Goal: Transaction & Acquisition: Purchase product/service

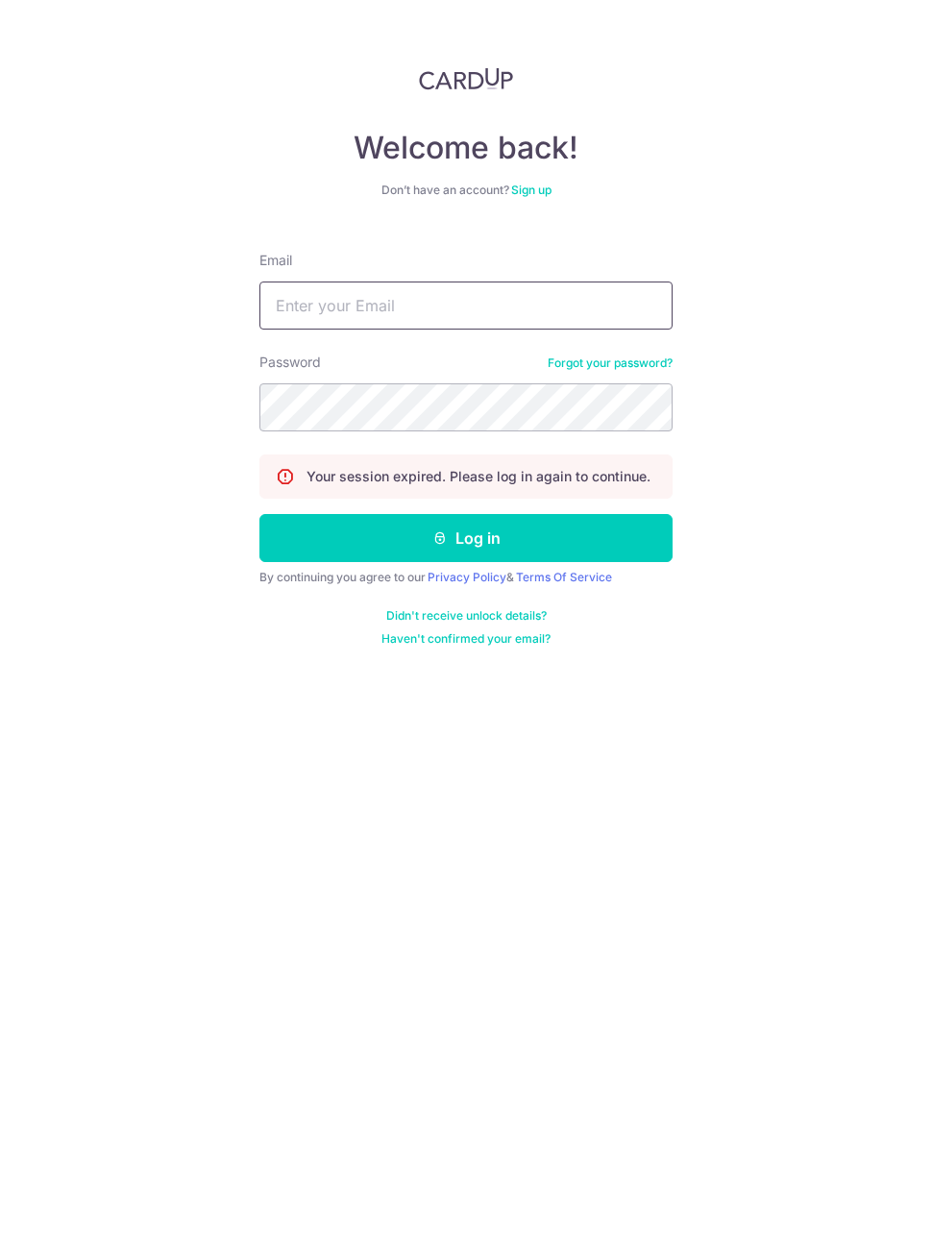
type input "."
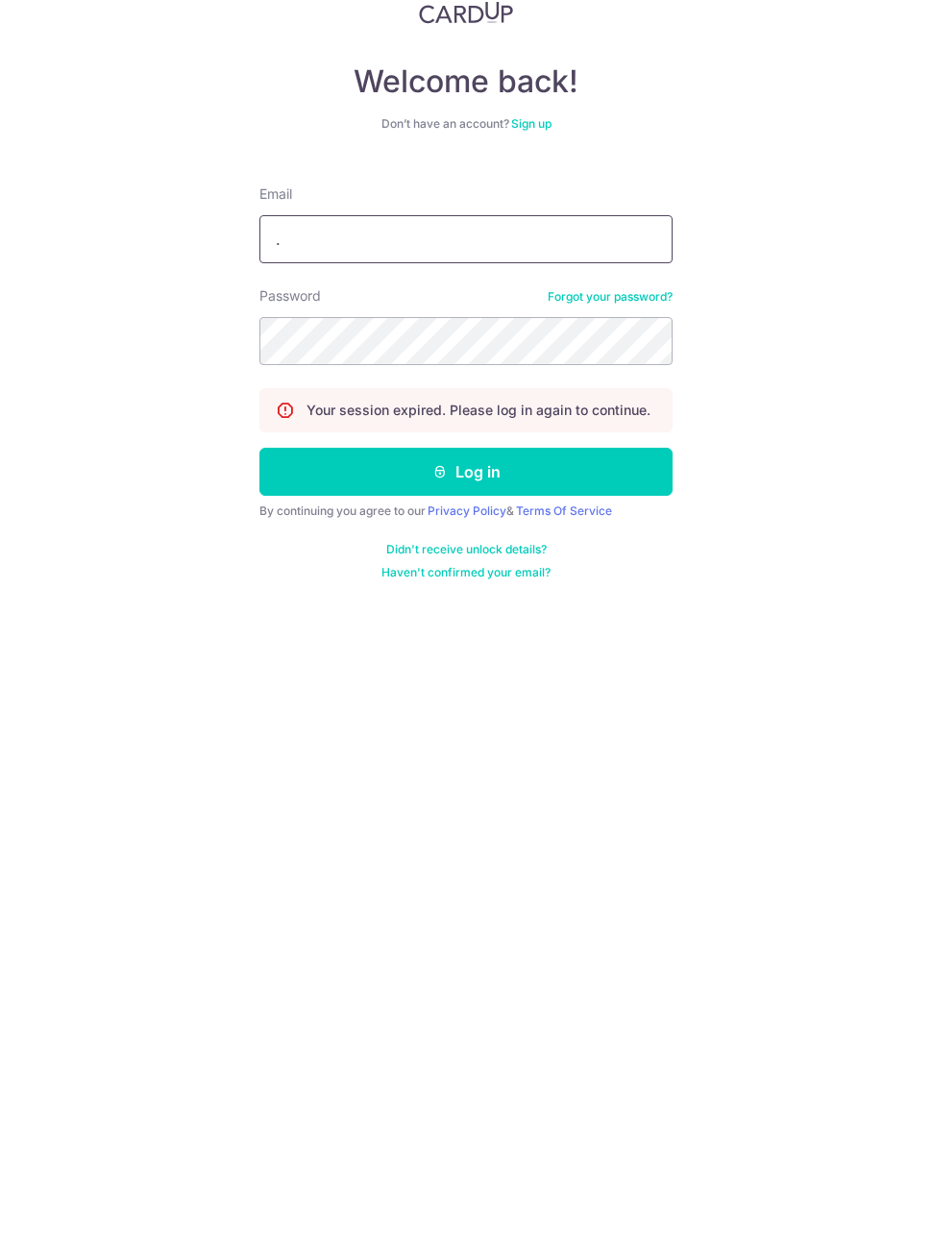
scroll to position [5, 0]
type input "skpedward@gmail.com"
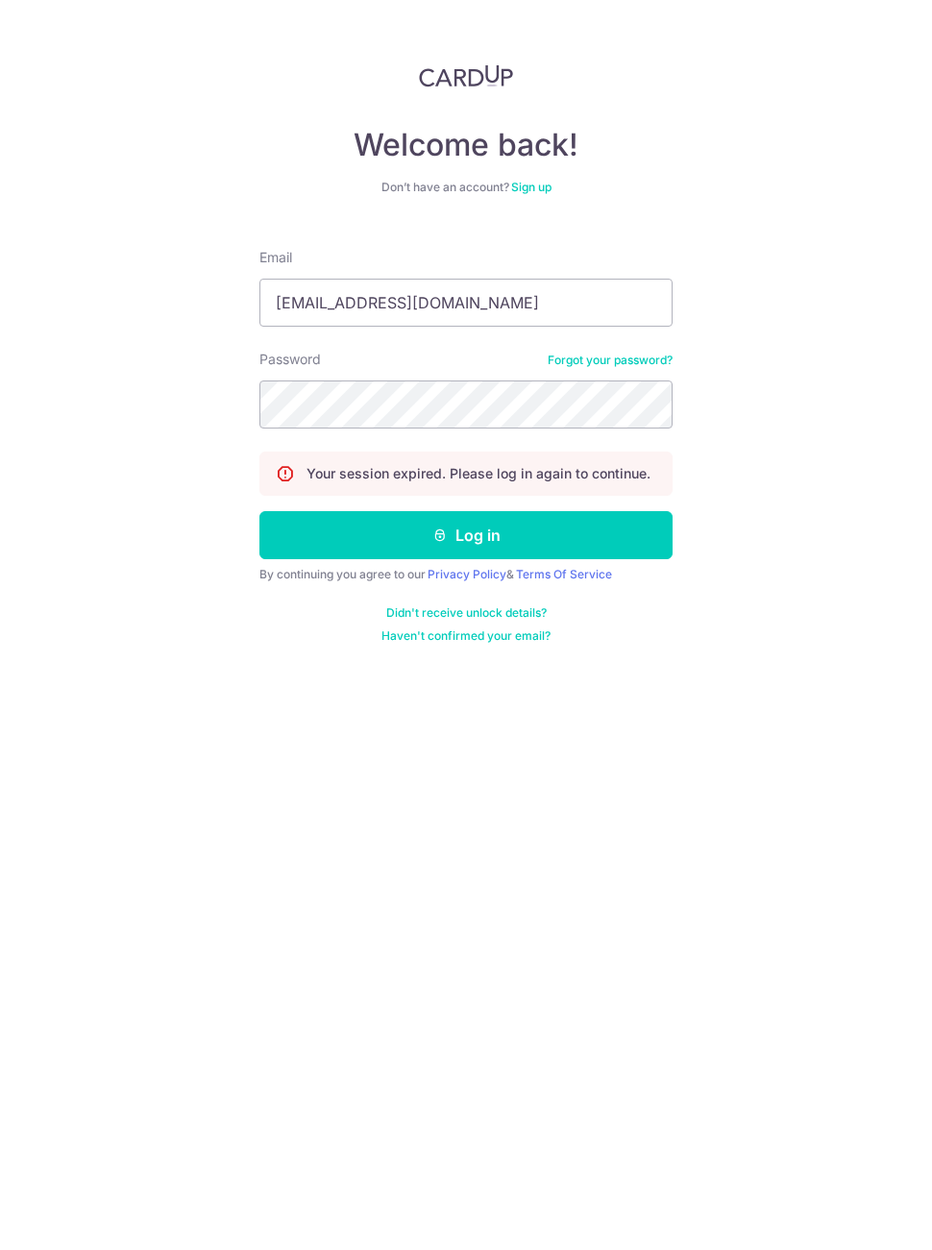
click at [357, 514] on button "Log in" at bounding box center [465, 538] width 413 height 48
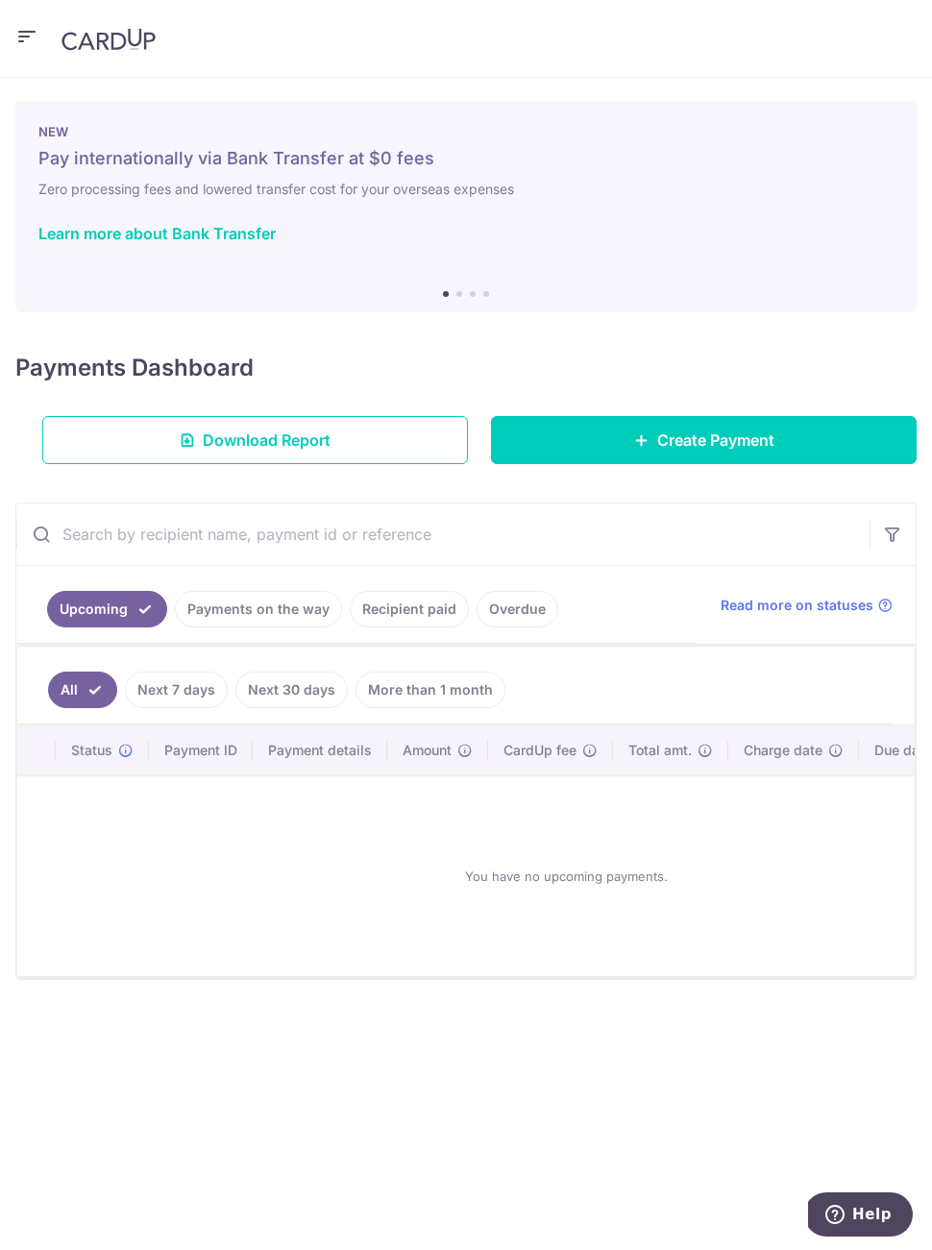
click at [762, 451] on link "Create Payment" at bounding box center [704, 440] width 426 height 48
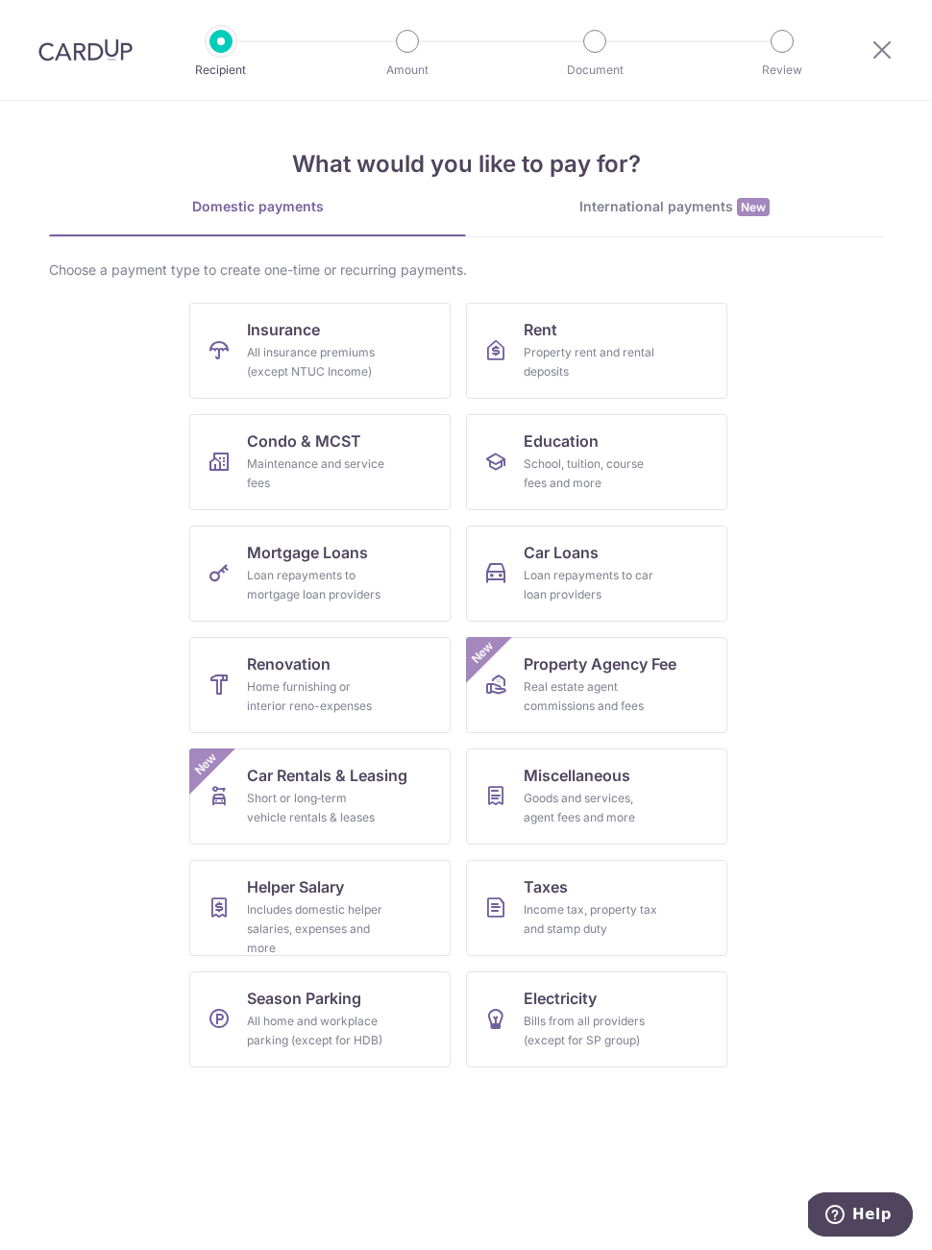
click at [312, 665] on span "Renovation" at bounding box center [289, 663] width 84 height 23
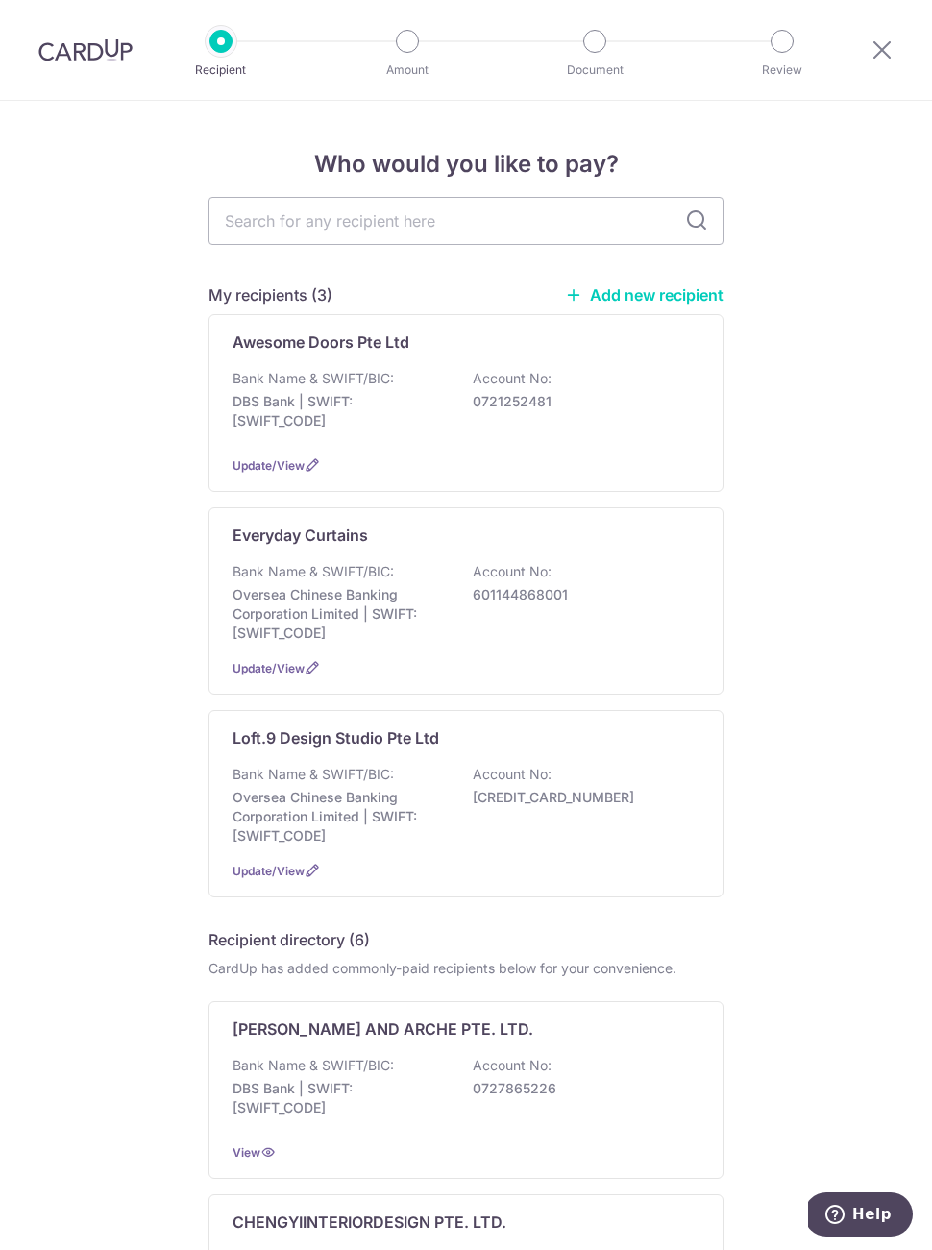
click at [689, 297] on link "Add new recipient" at bounding box center [644, 294] width 159 height 19
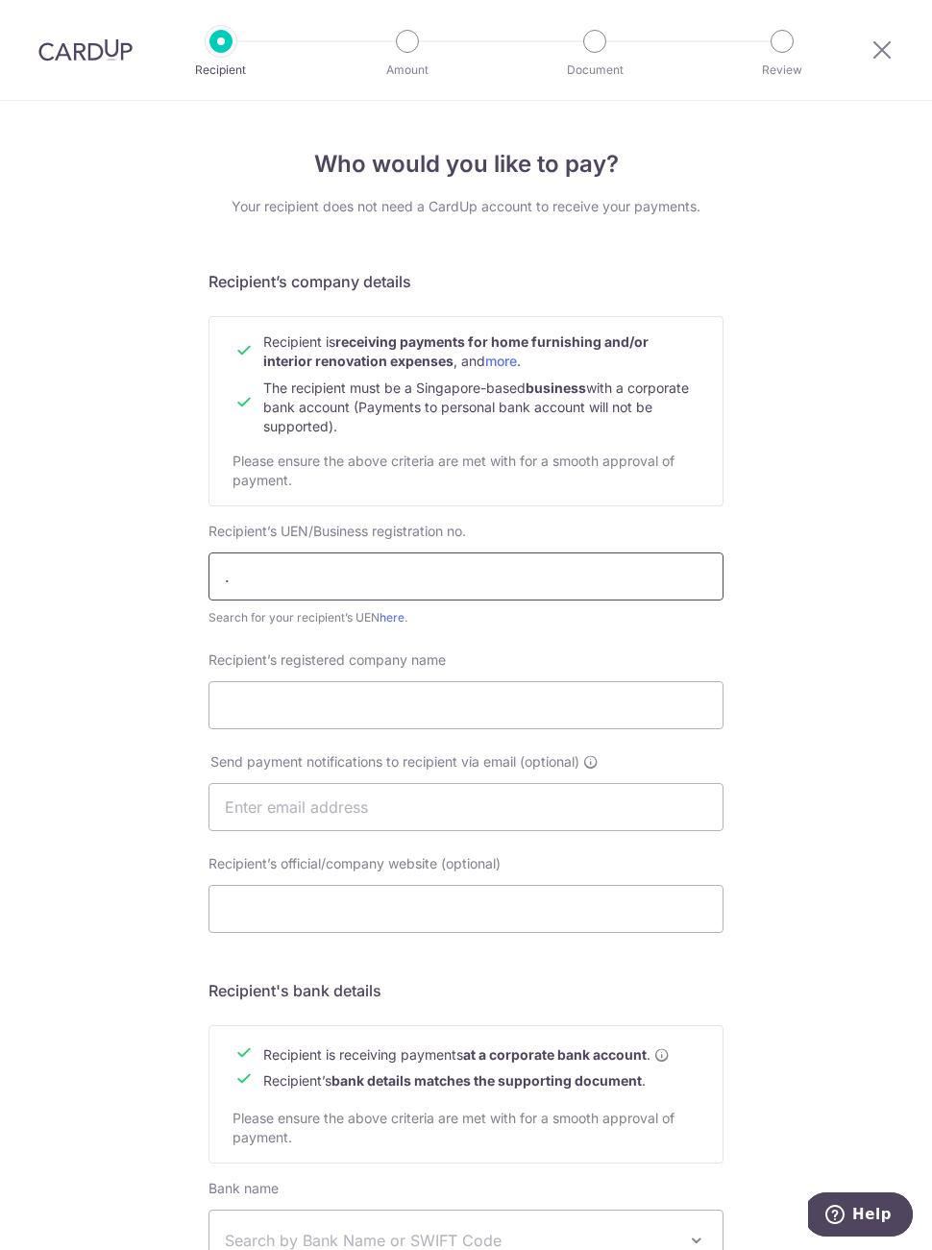
type input ".j"
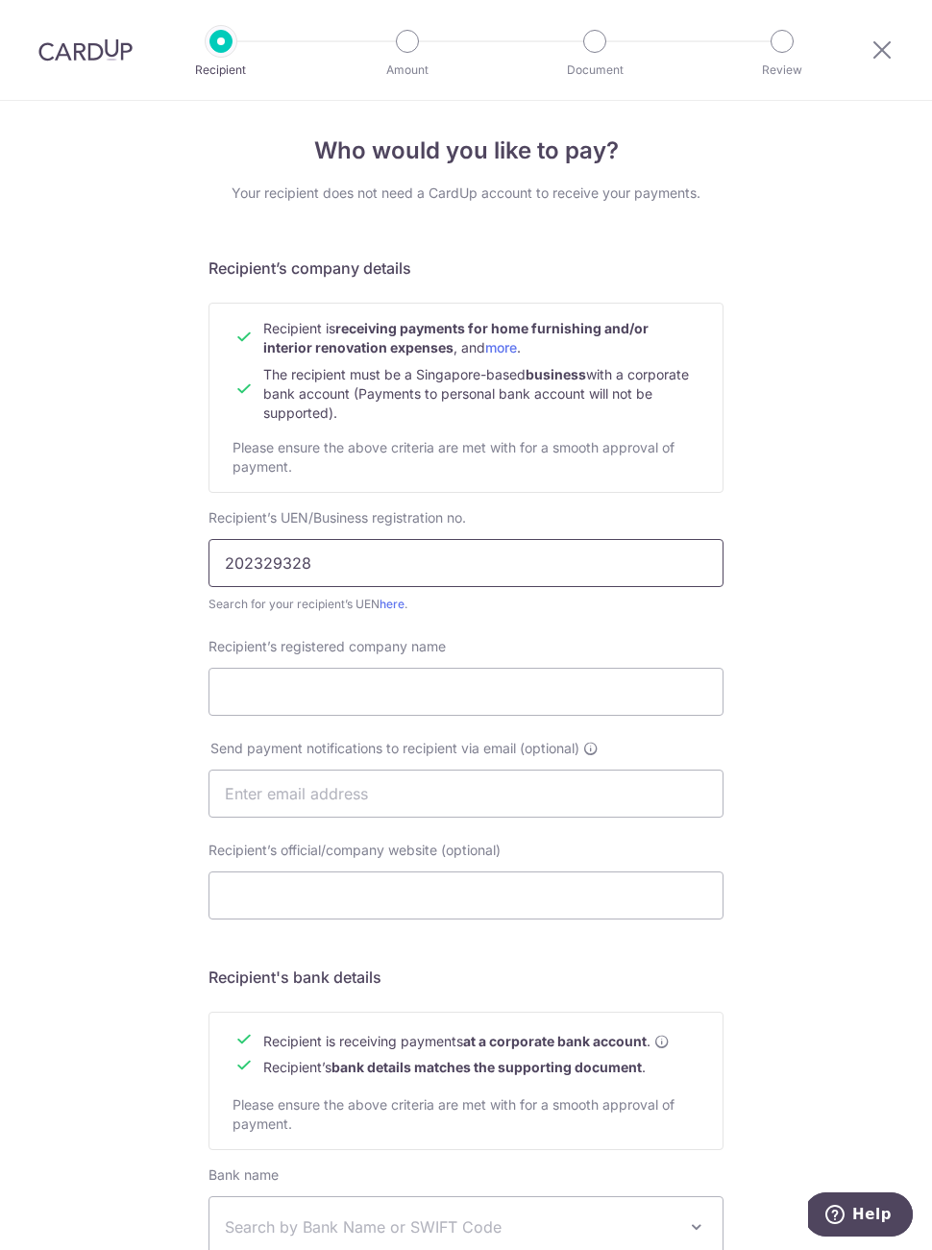
type input "202329328z"
click at [547, 576] on input "202329328z" at bounding box center [465, 563] width 515 height 48
type input "202329328Z"
type input "."
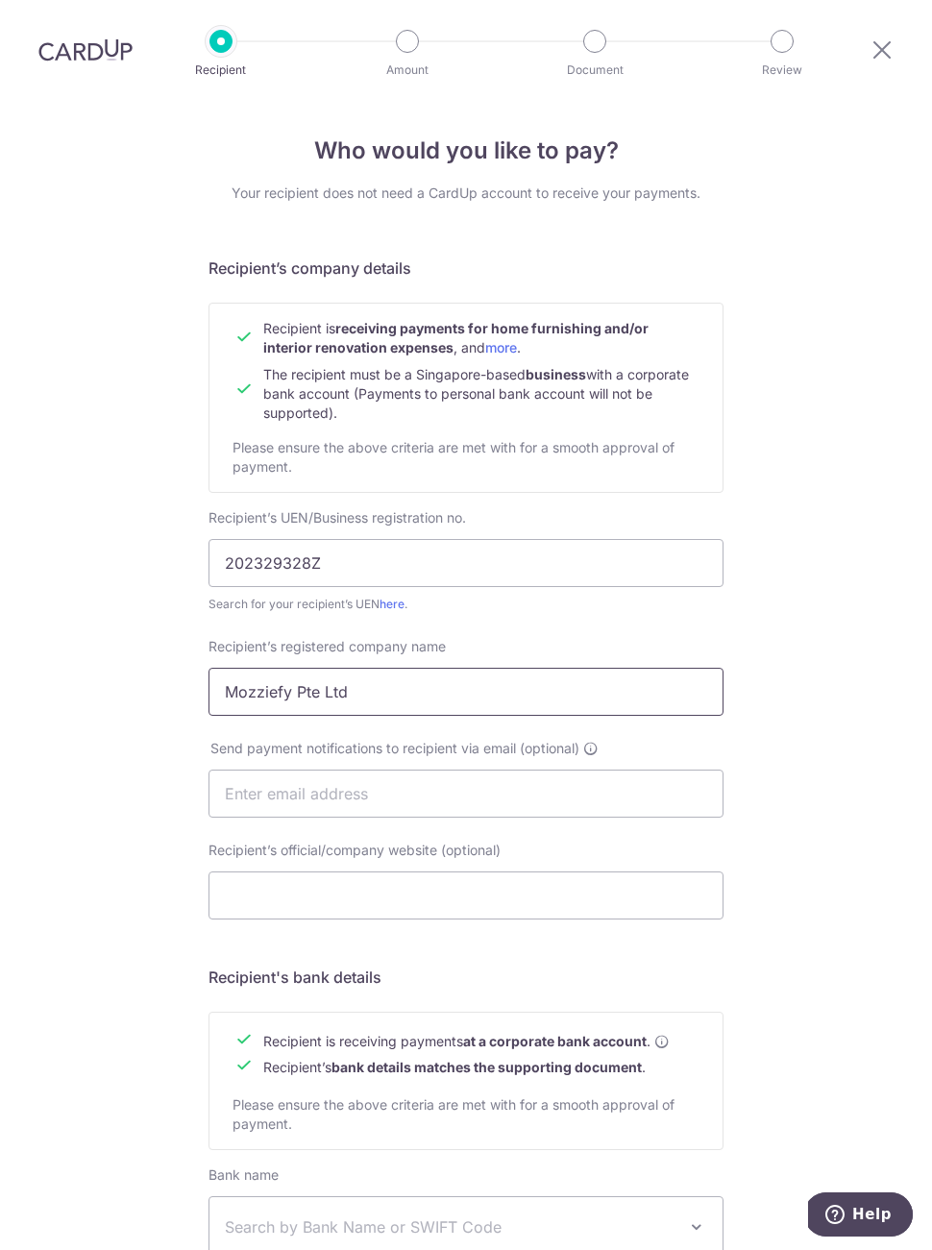
type input "Mozziefy Pte Ltd"
click at [362, 813] on input "text" at bounding box center [465, 793] width 515 height 48
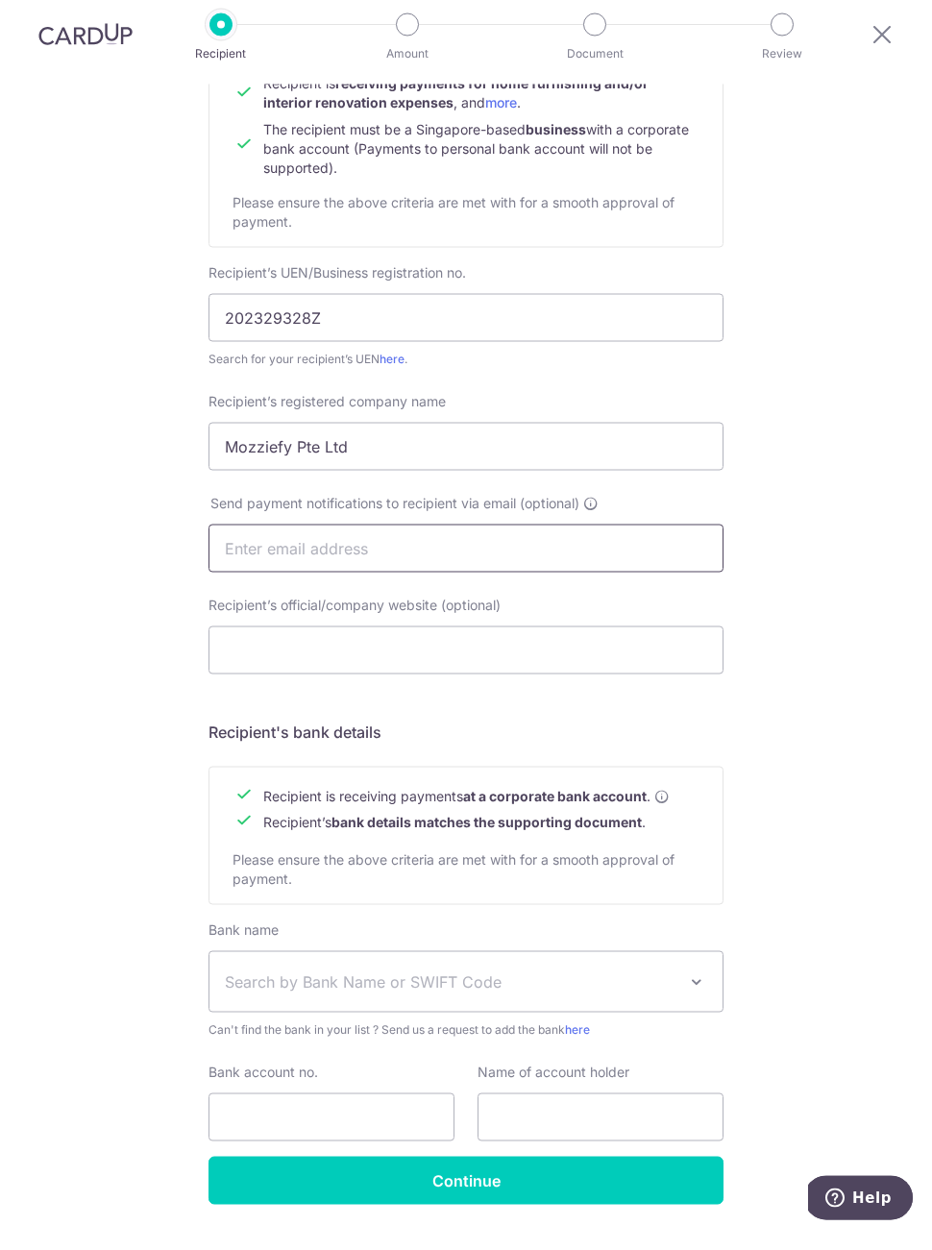
scroll to position [61, 0]
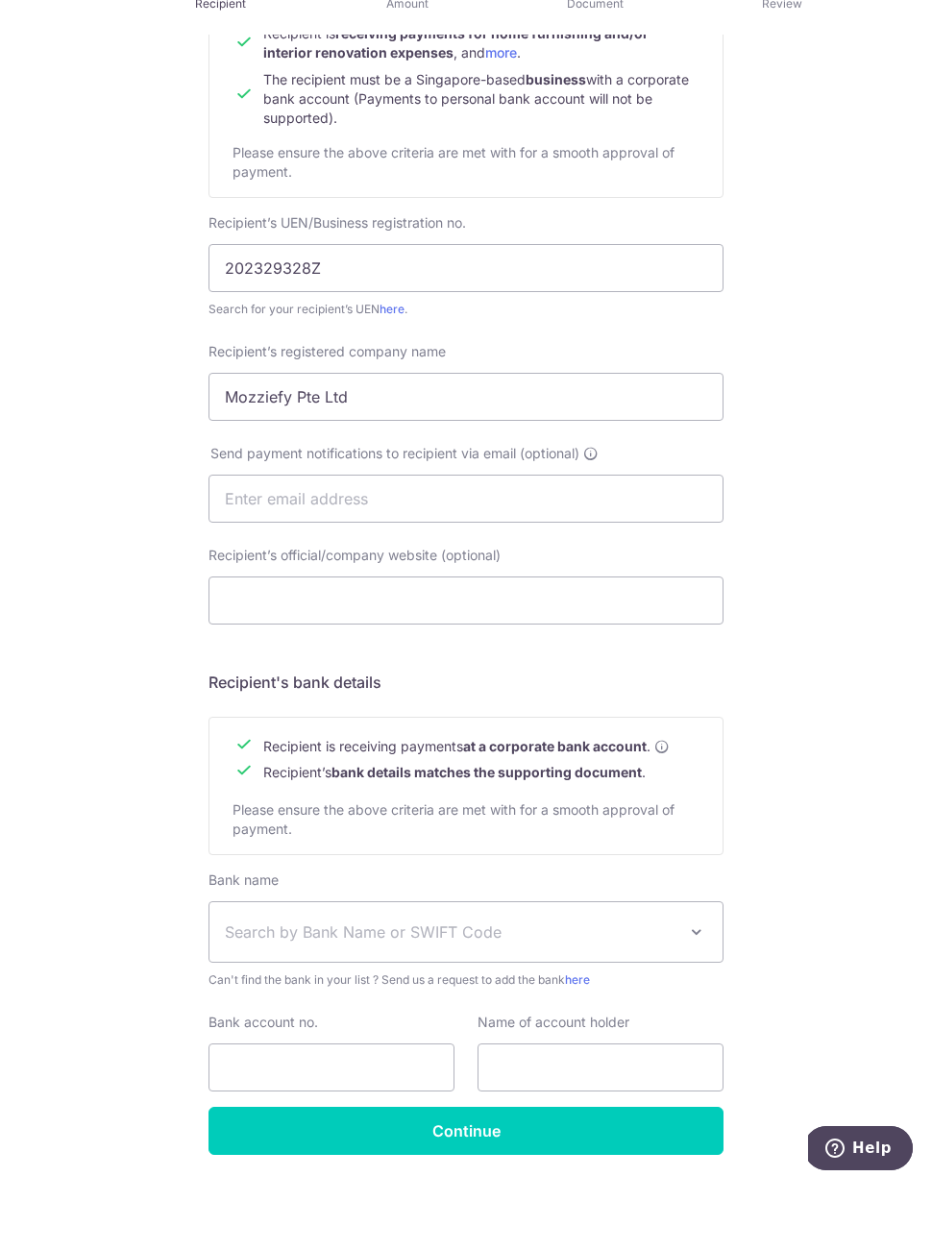
click at [704, 987] on span at bounding box center [696, 998] width 23 height 23
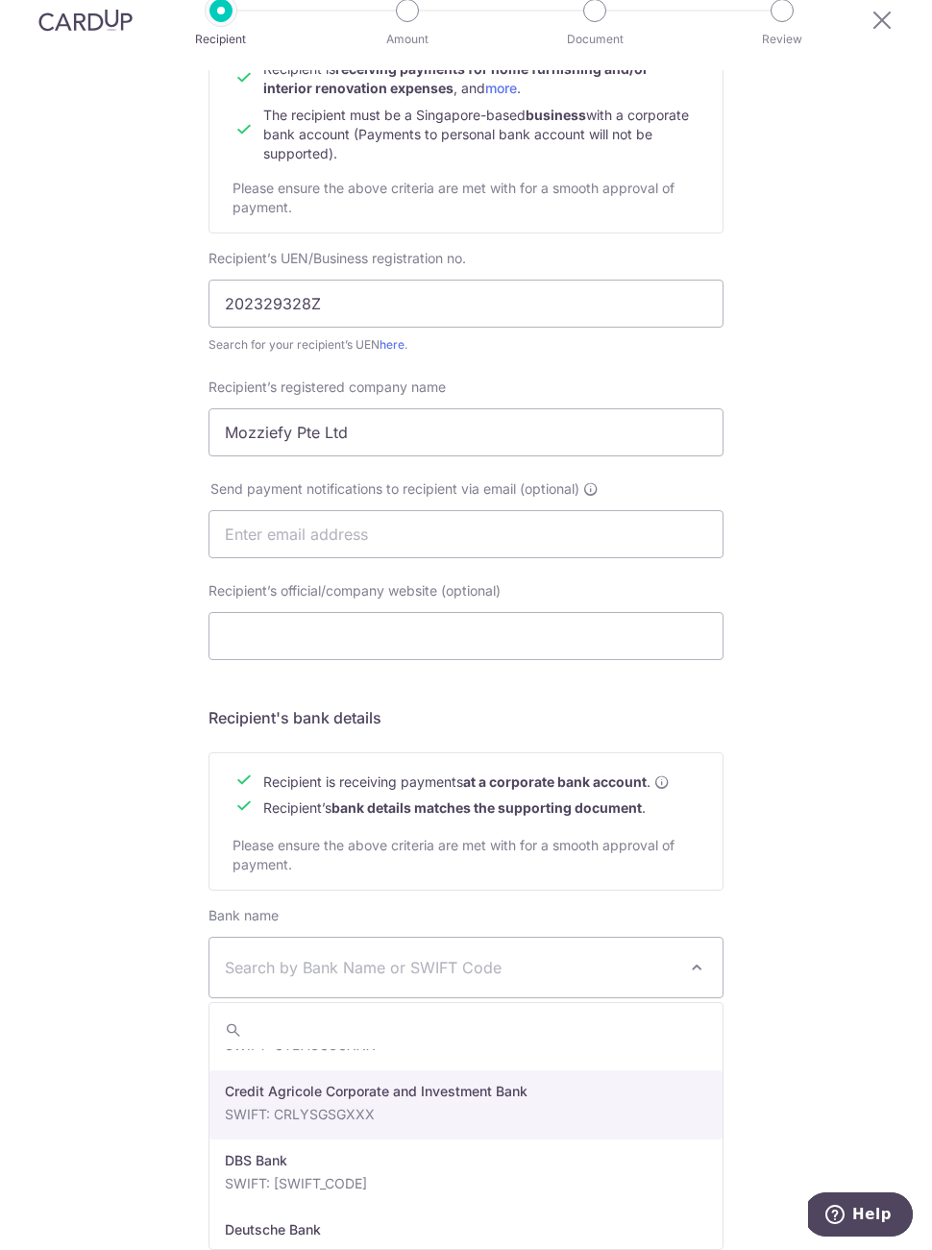
scroll to position [1642, 0]
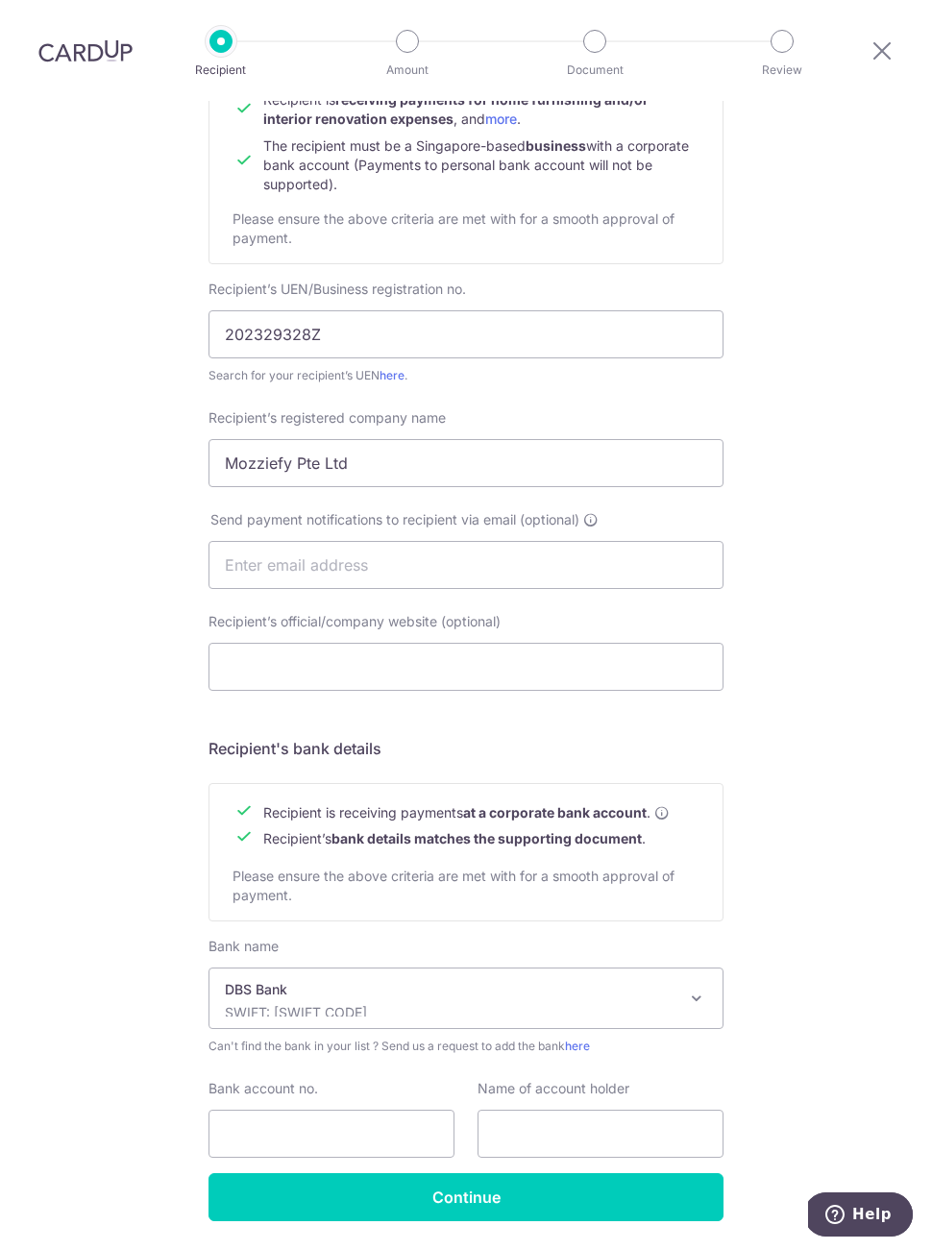
select select "6"
click at [275, 1173] on input "Continue" at bounding box center [465, 1197] width 515 height 48
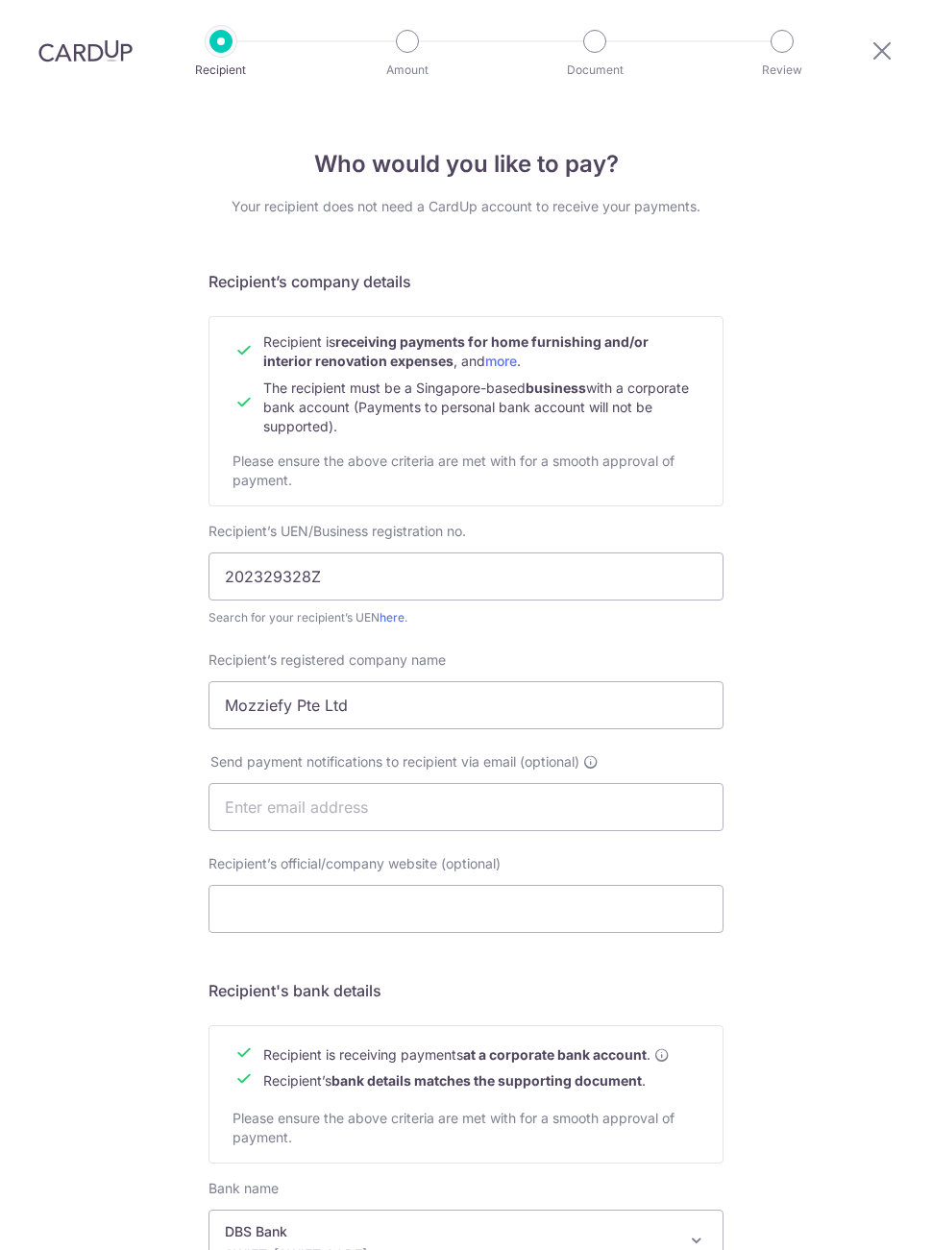
scroll to position [288, 0]
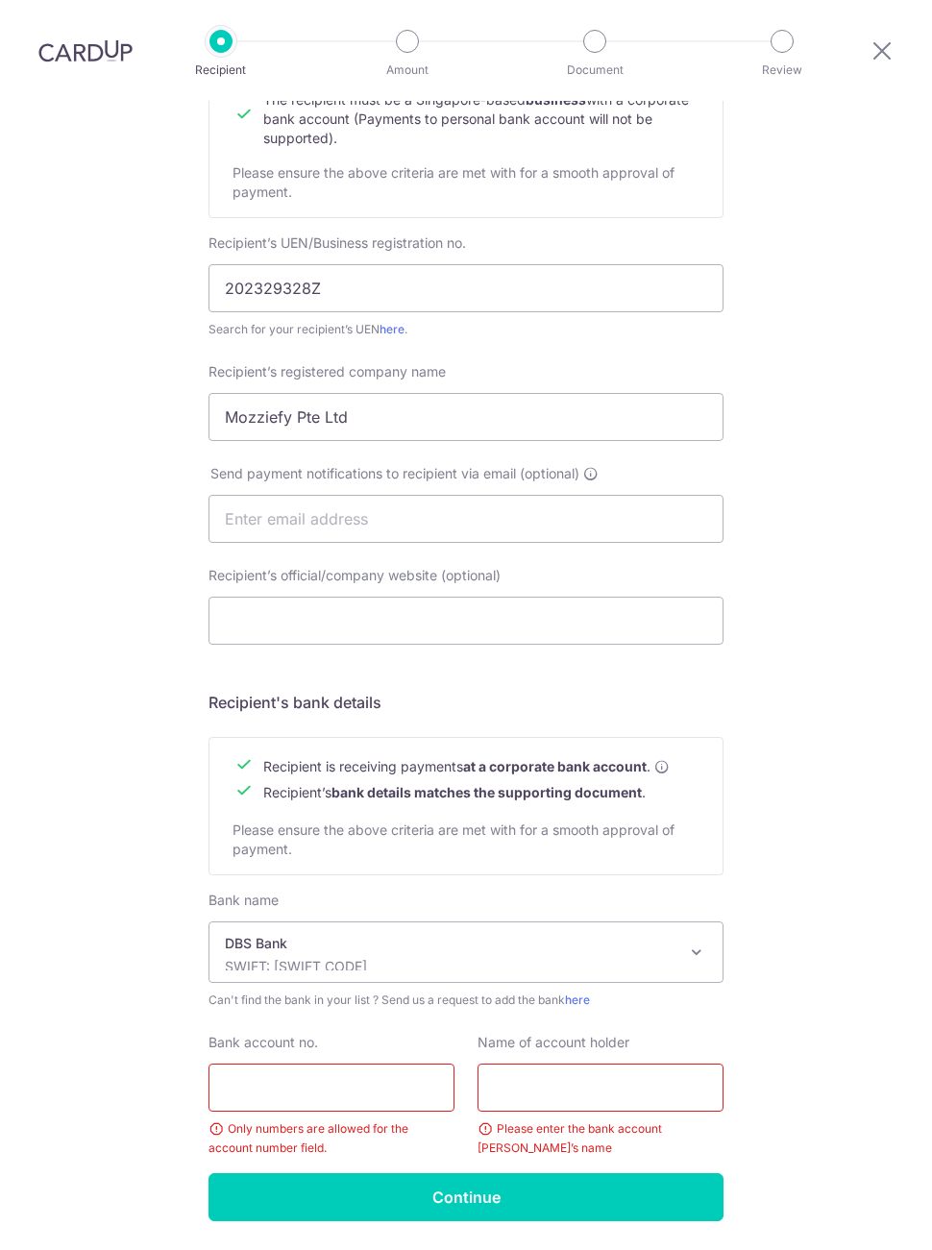
click at [300, 1063] on input "Bank account no." at bounding box center [331, 1087] width 246 height 48
type input "0721066360"
click at [521, 1063] on input "text" at bounding box center [600, 1087] width 246 height 48
type input ".a"
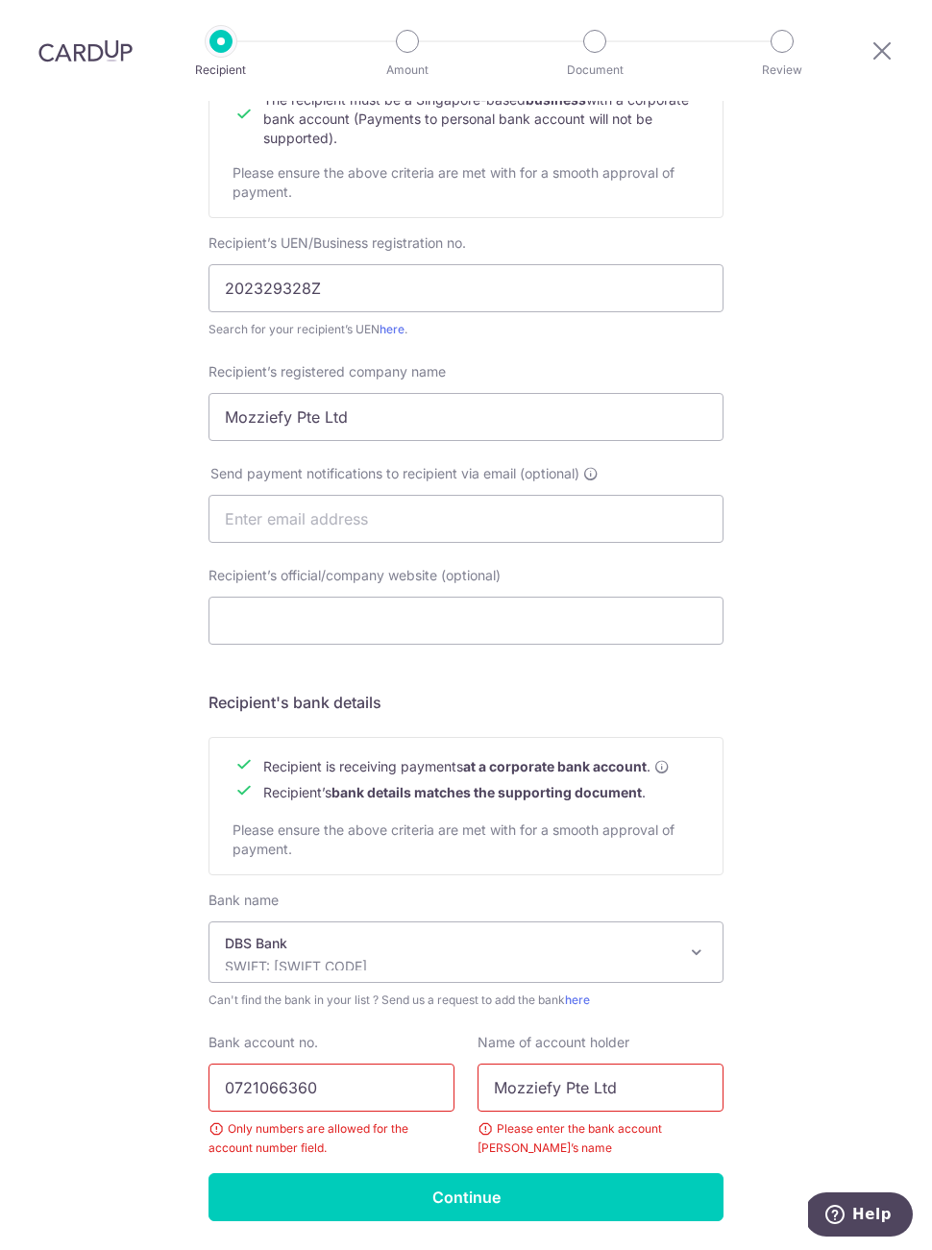
type input "Mozziefy Pte Ltd"
click at [465, 1173] on input "Continue" at bounding box center [465, 1197] width 515 height 48
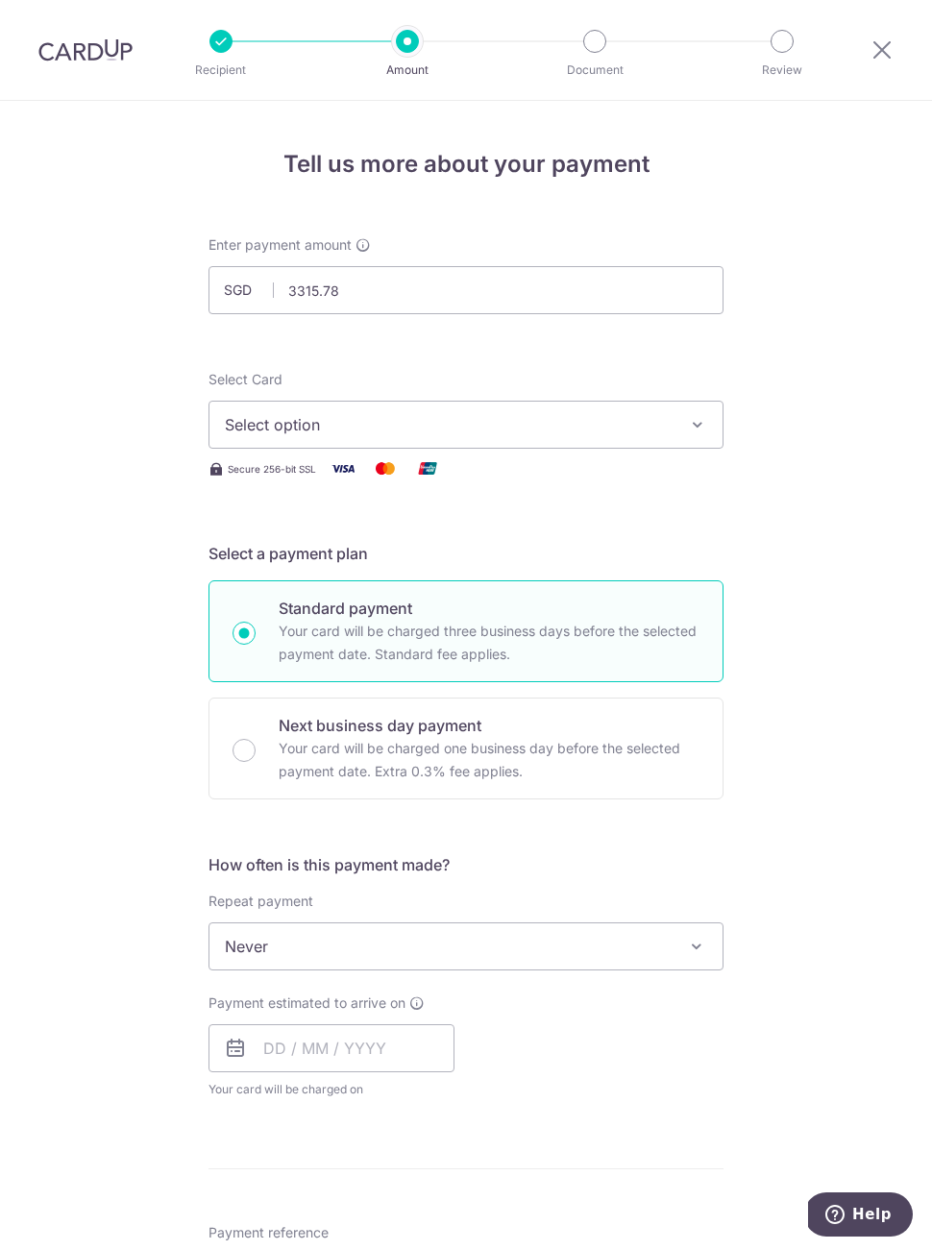
click at [702, 439] on button "Select option" at bounding box center [465, 425] width 515 height 48
type input "3,315.78"
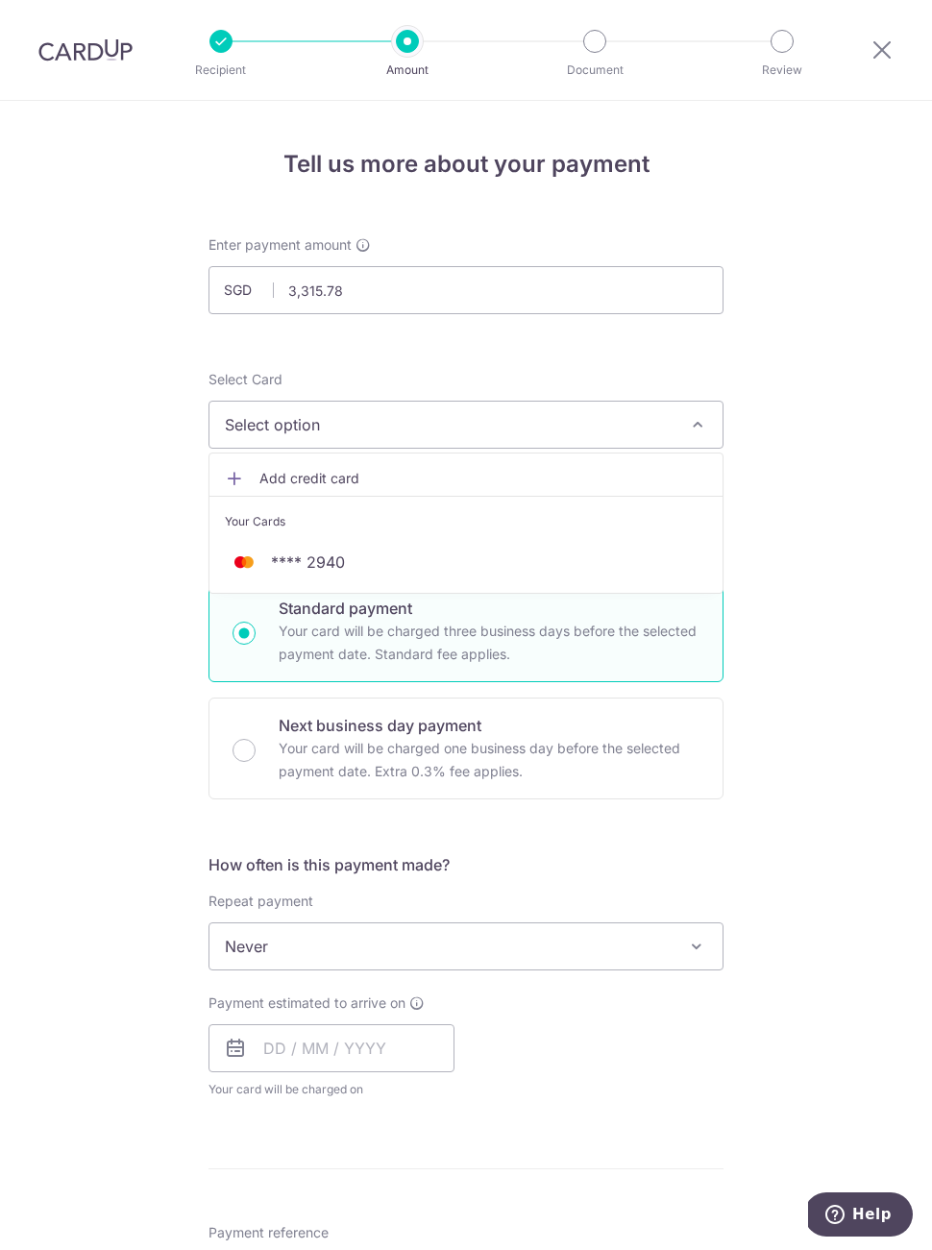
click at [436, 564] on span "**** 2940" at bounding box center [466, 561] width 482 height 23
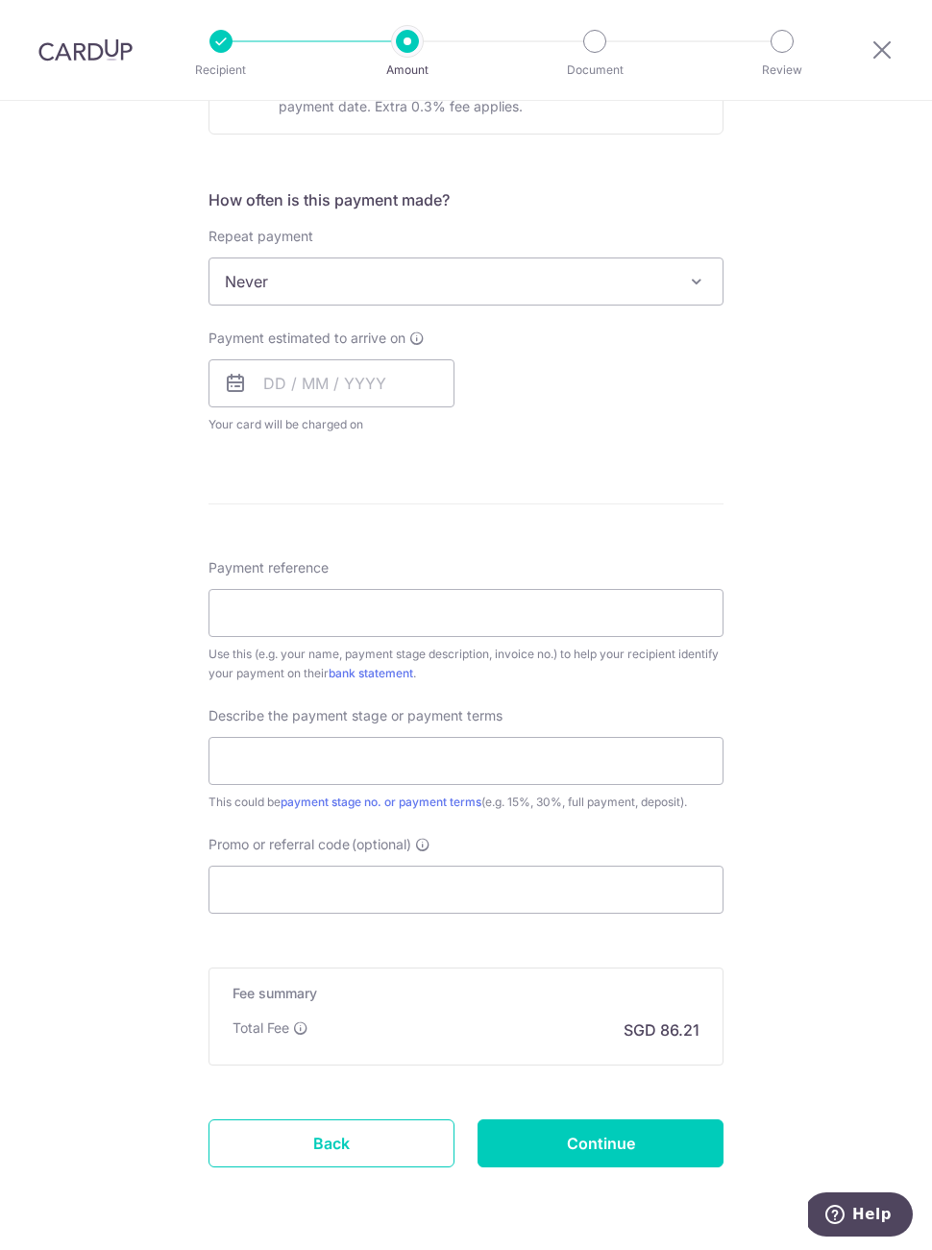
scroll to position [658, 0]
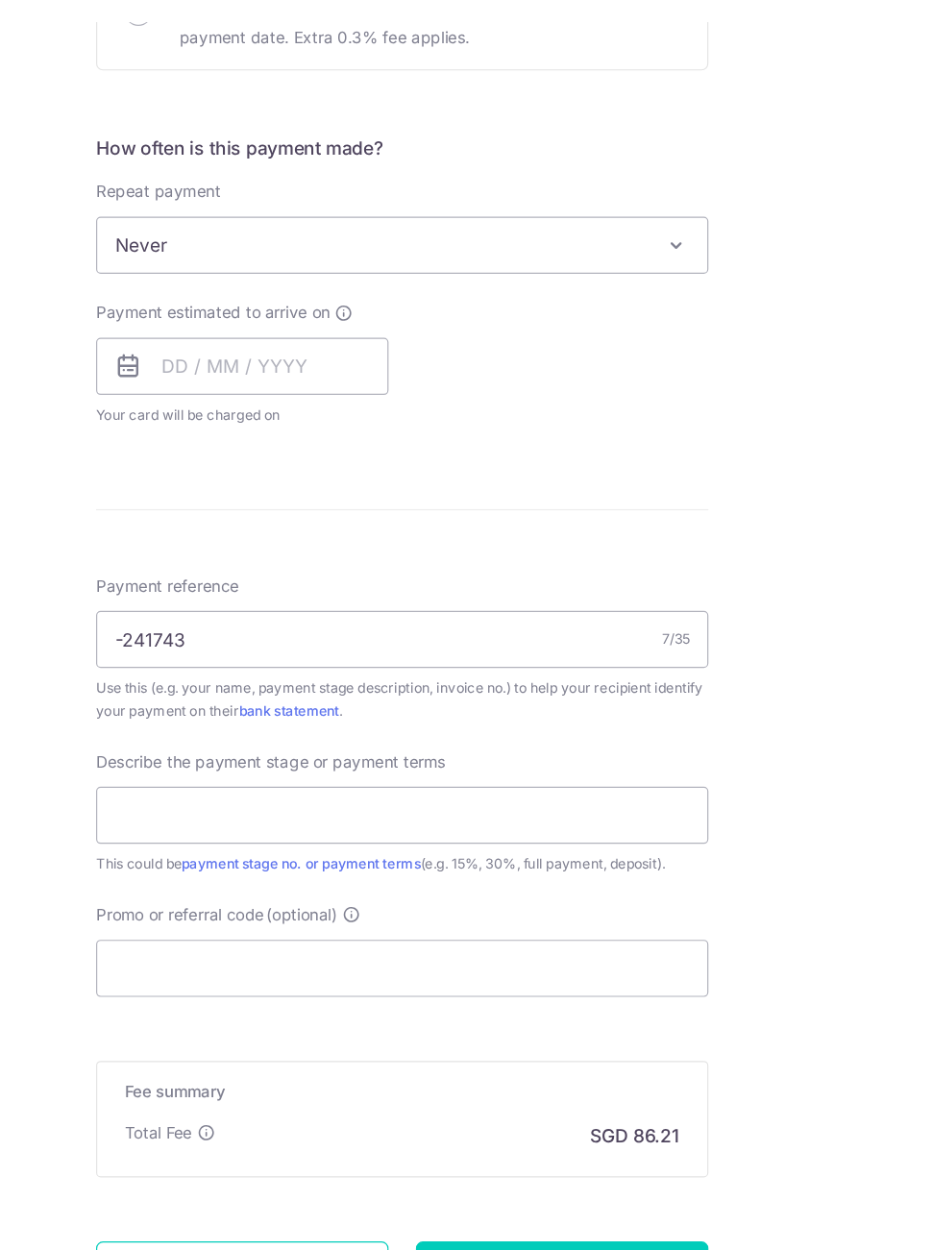
click at [562, 799] on div "This could be payment stage no. or payment terms (e.g. 15%, 30%, full payment, …" at bounding box center [465, 808] width 515 height 19
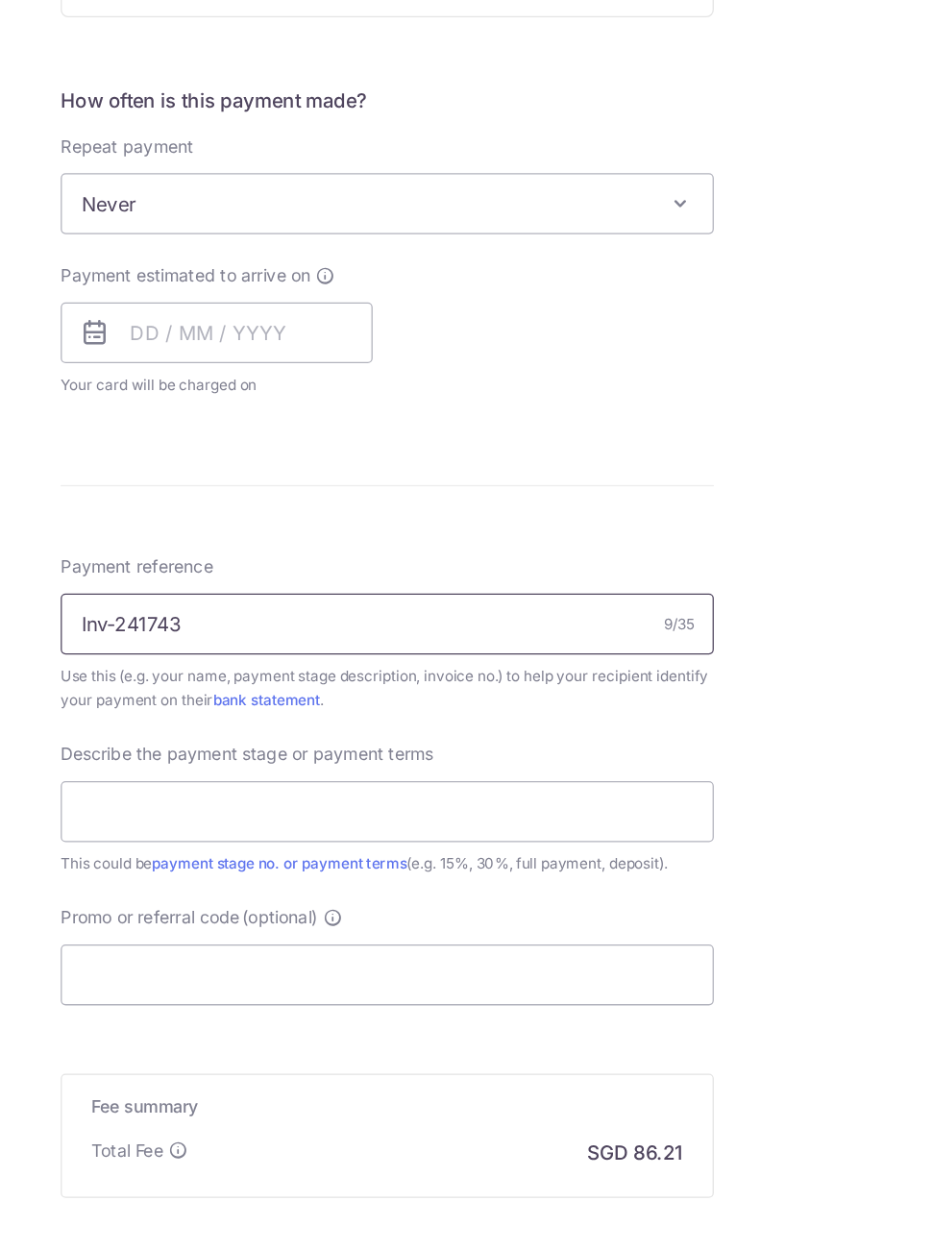
type input "Inv-241743"
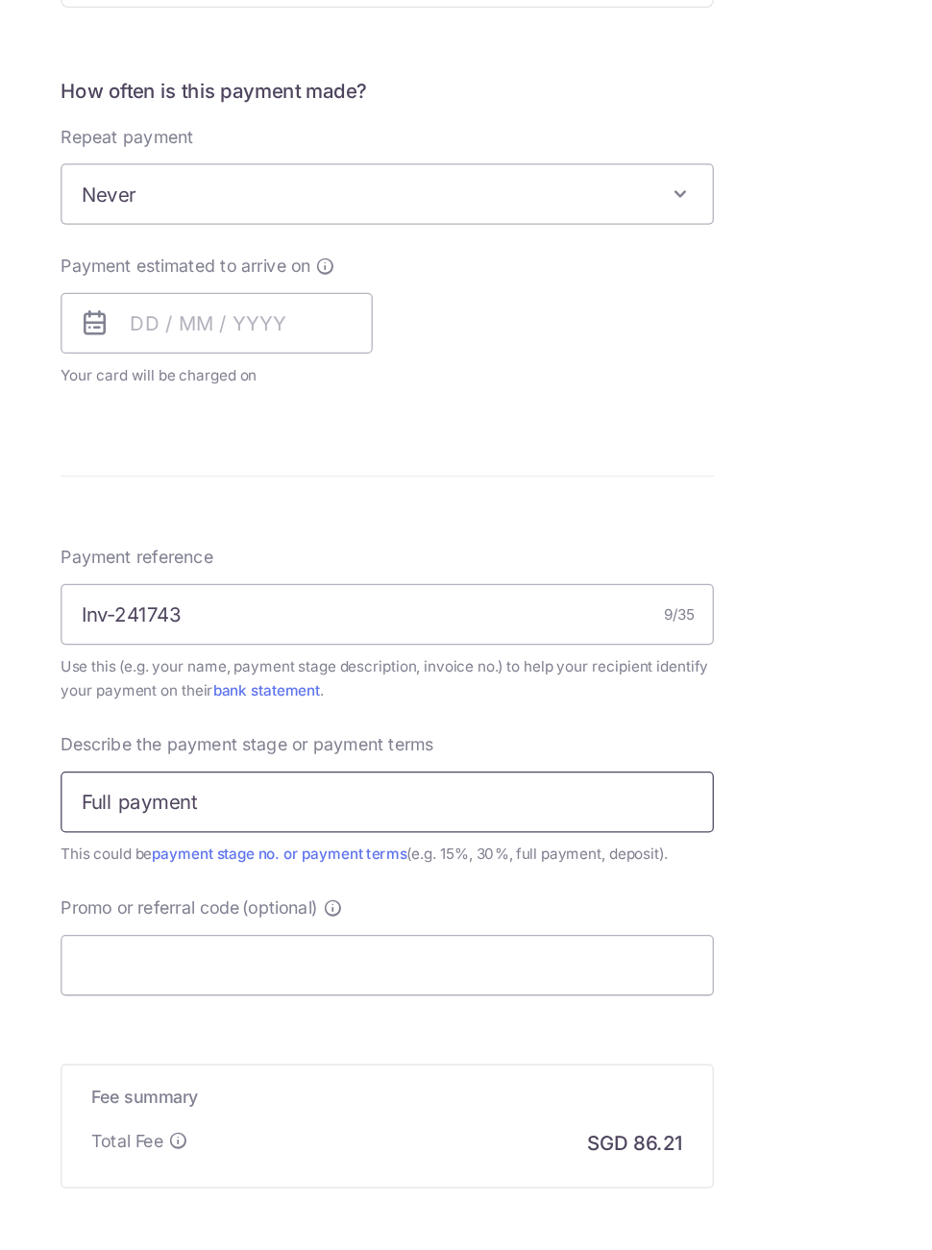
scroll to position [665, 0]
type input "Full payment"
type input "OI4225"
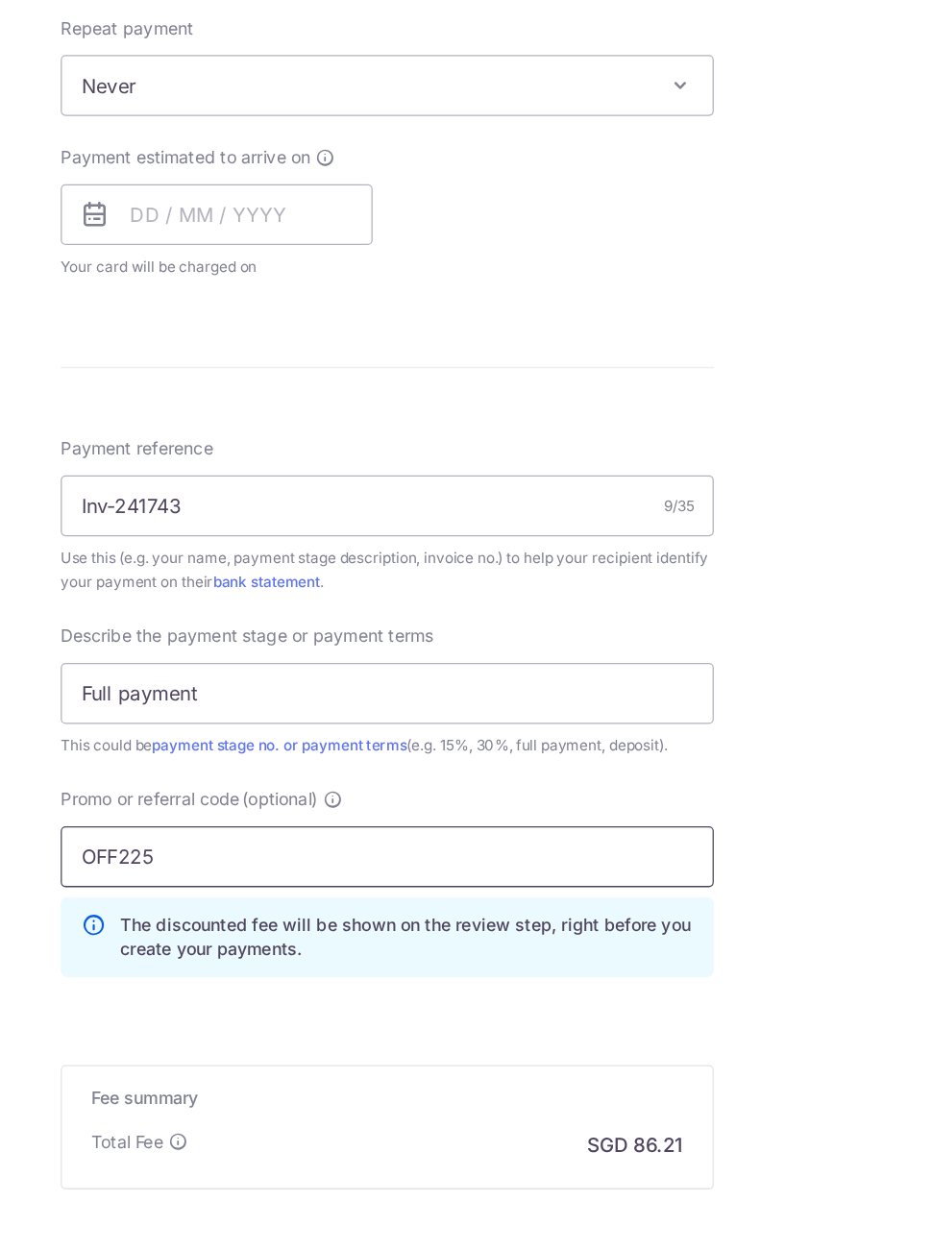
scroll to position [751, 0]
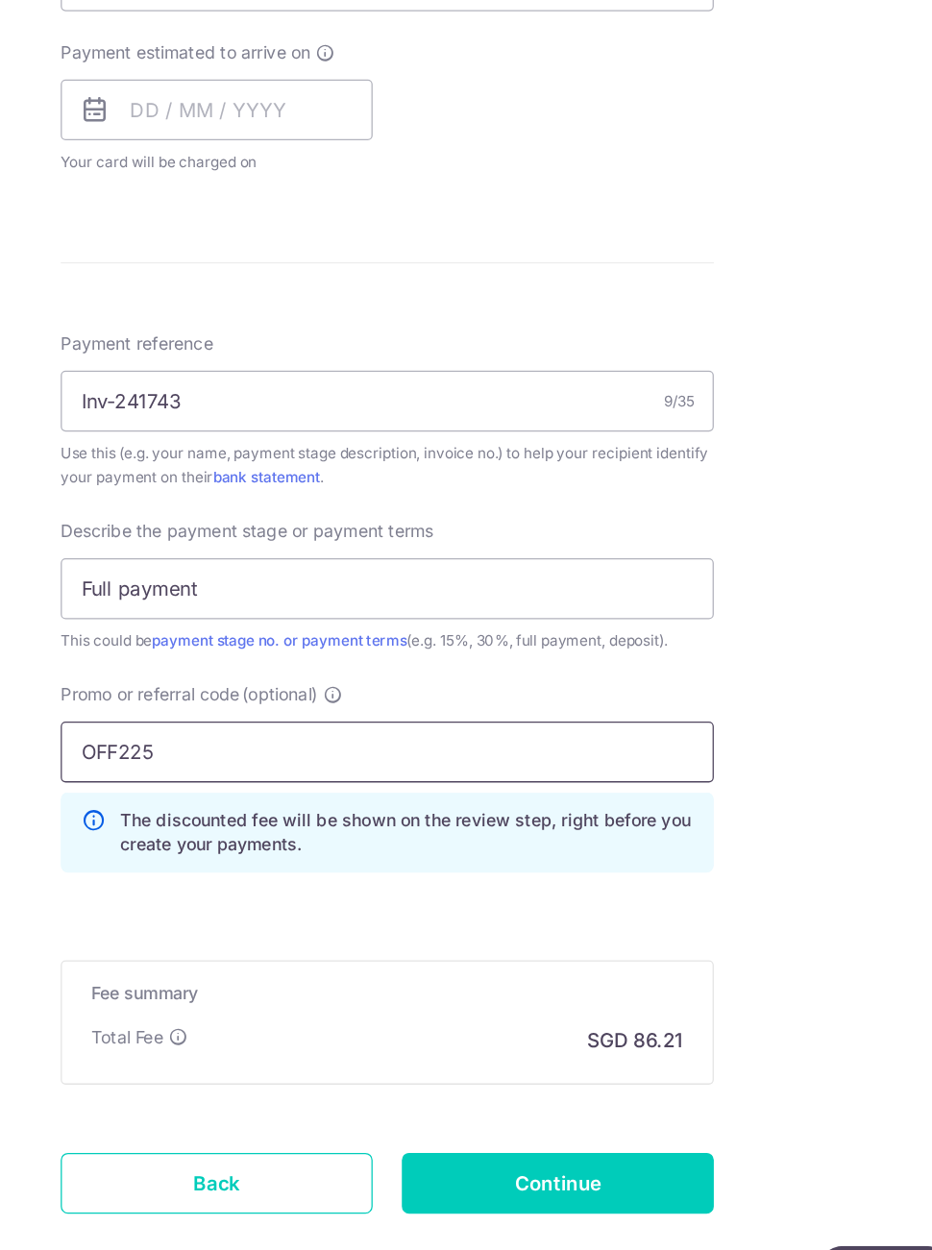
type input "OFF225"
click at [521, 1119] on input "Continue" at bounding box center [600, 1143] width 246 height 48
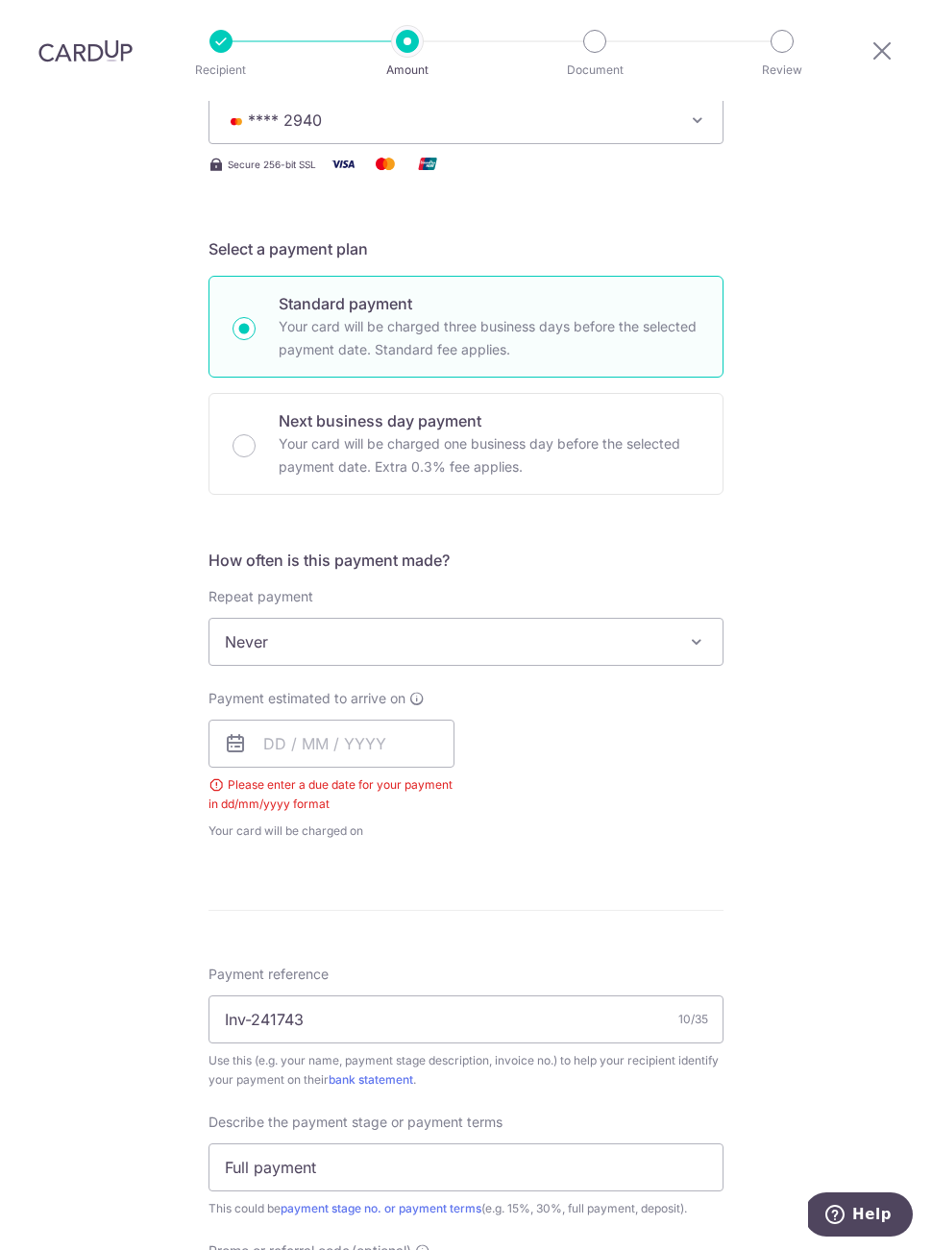
scroll to position [303, 0]
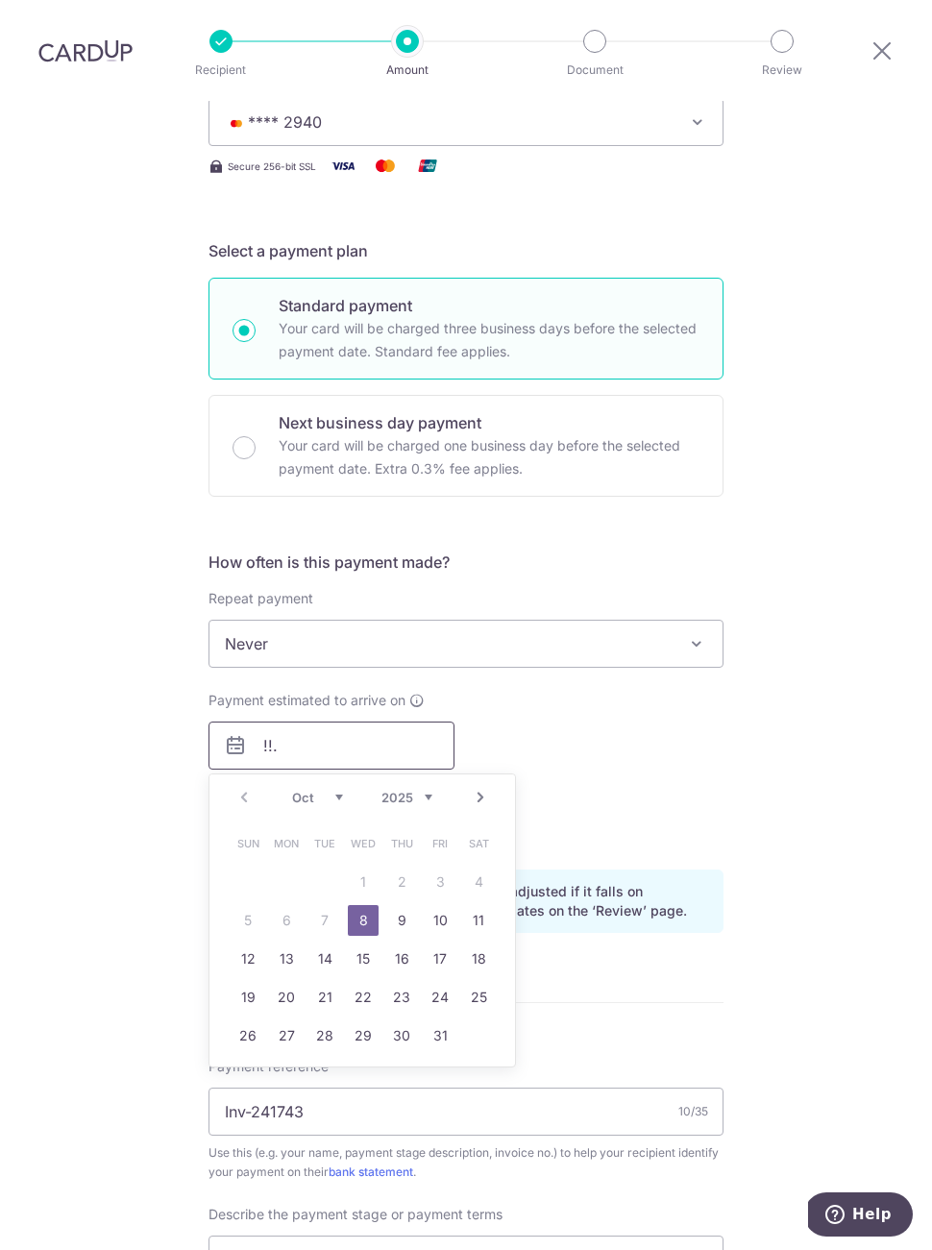
type input "!!."
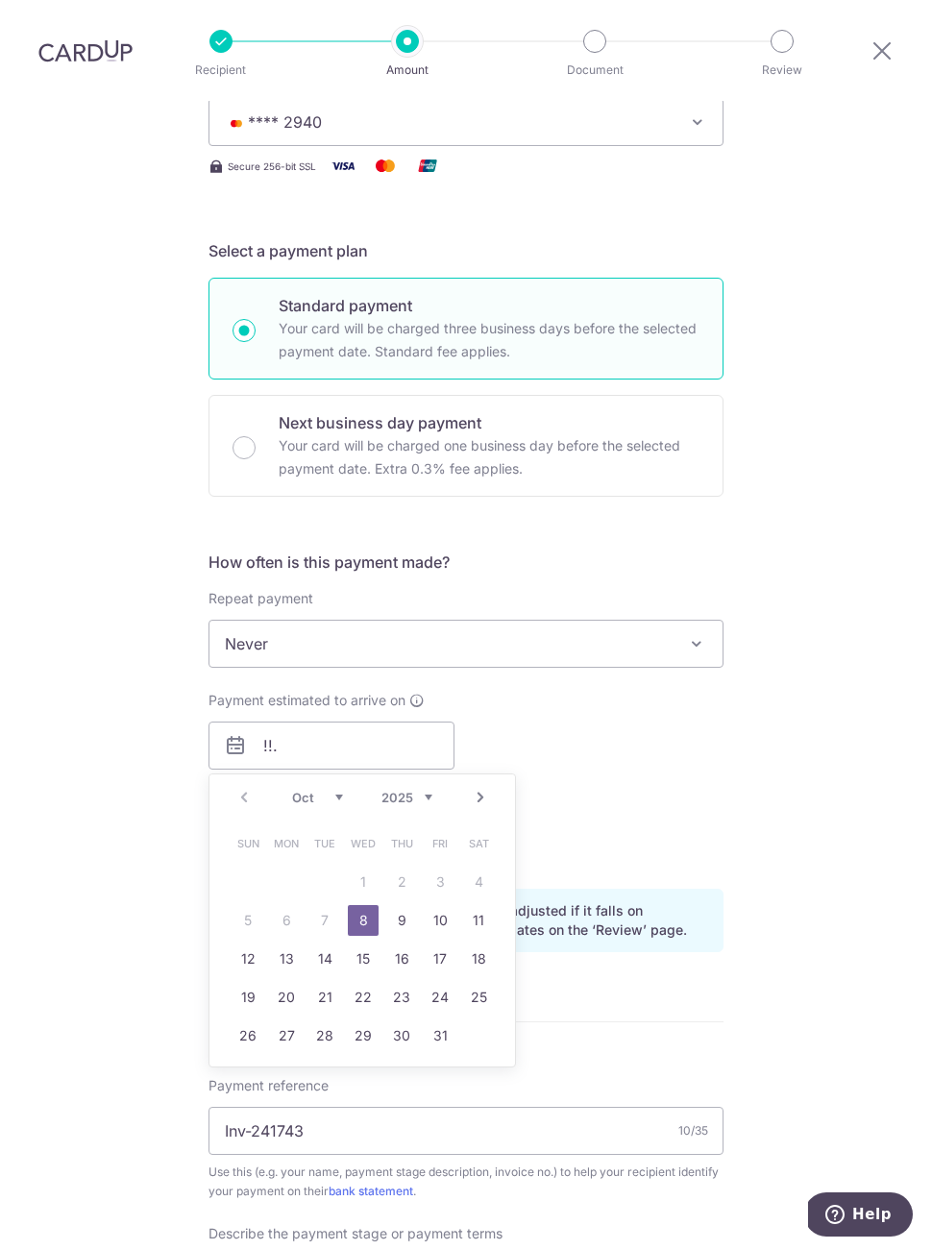
click at [689, 720] on div "Payment estimated to arrive on !!. Prev Next Oct Nov Dec 2025 2026 2027 2028 20…" at bounding box center [466, 782] width 538 height 183
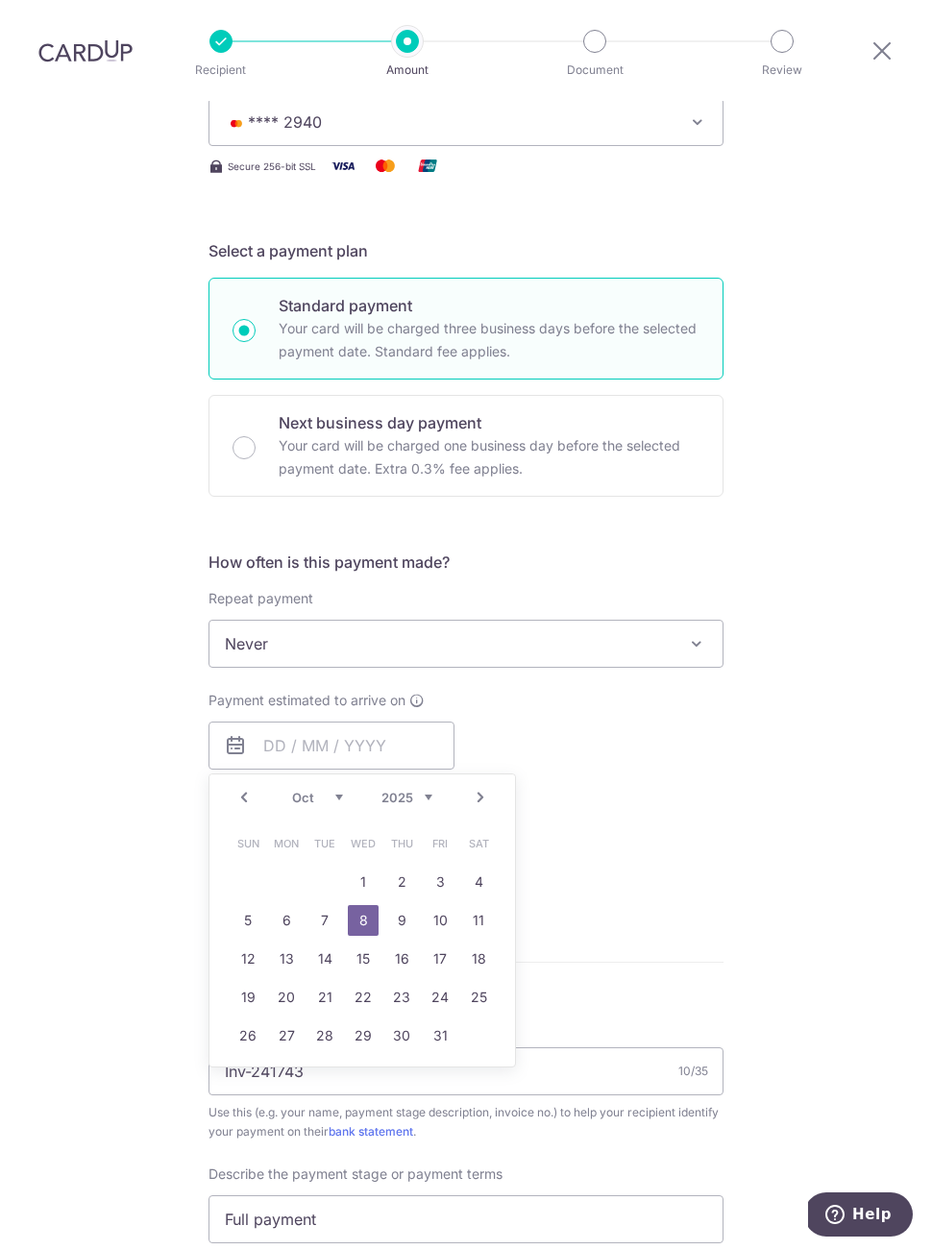
scroll to position [305, 0]
click at [763, 678] on div "Tell us more about your payment Enter payment amount SGD 3,315.78 3315.78 Selec…" at bounding box center [466, 825] width 932 height 2058
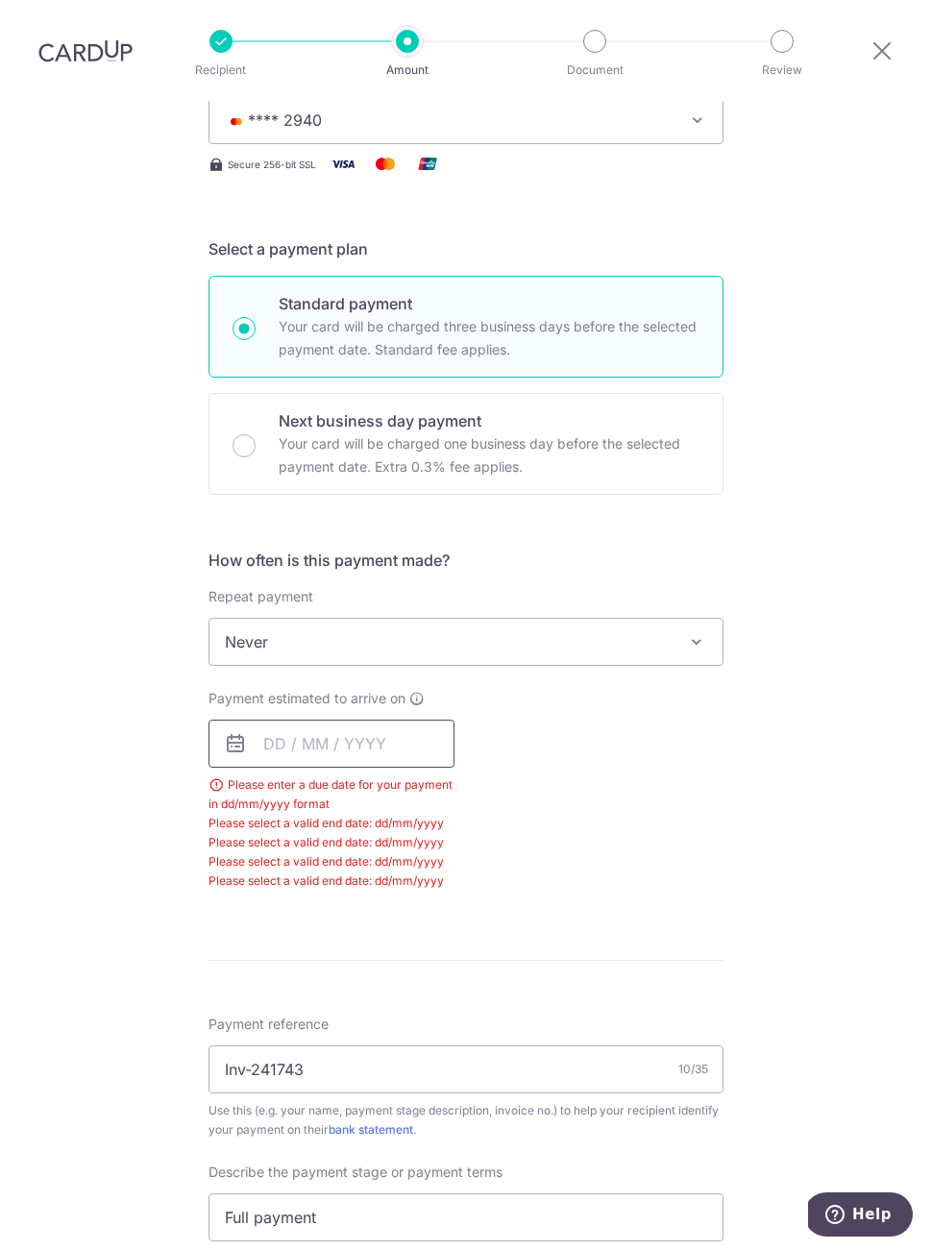
click at [349, 720] on input "text" at bounding box center [331, 744] width 246 height 48
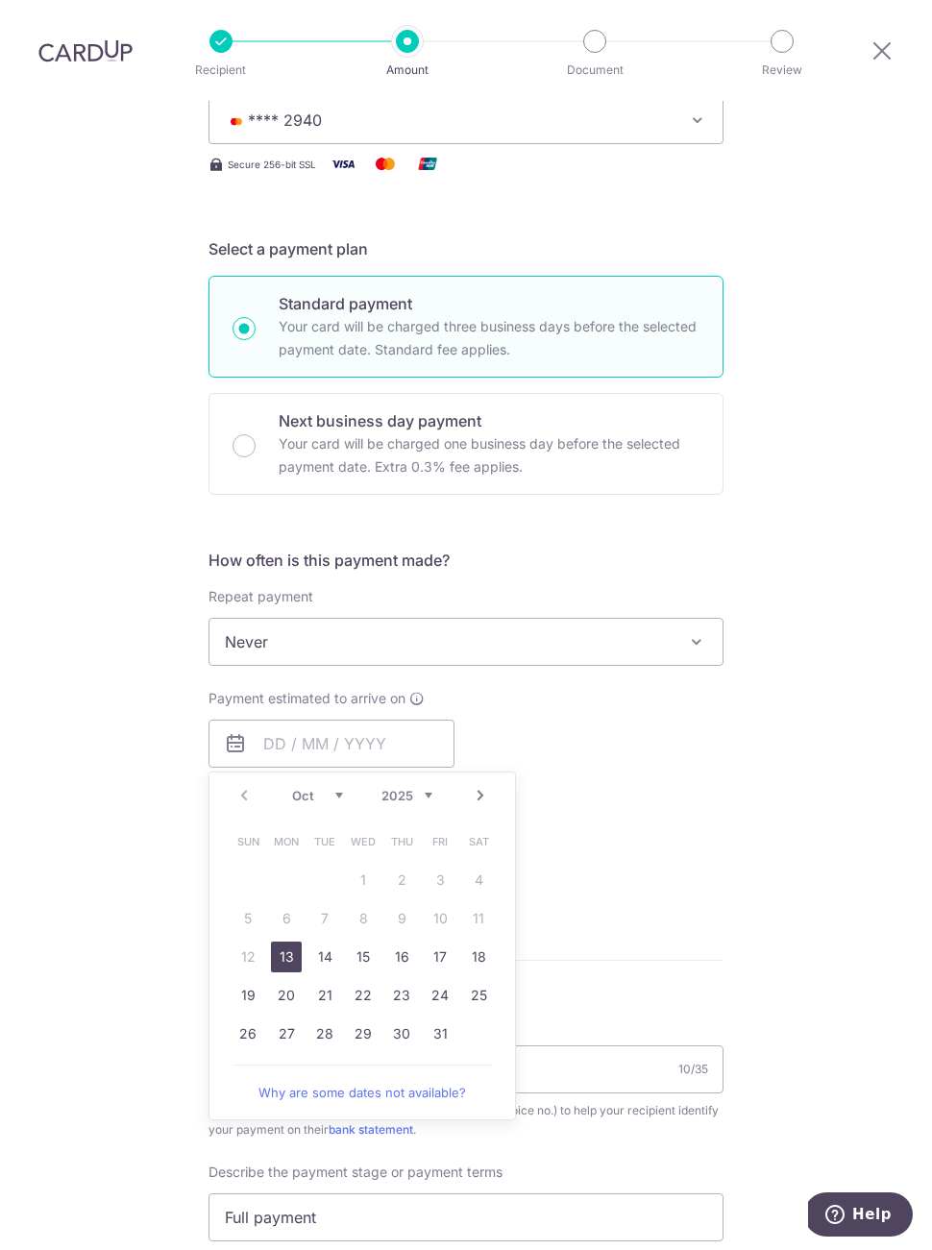
click at [289, 941] on link "13" at bounding box center [286, 956] width 31 height 31
type input "13/10/2025"
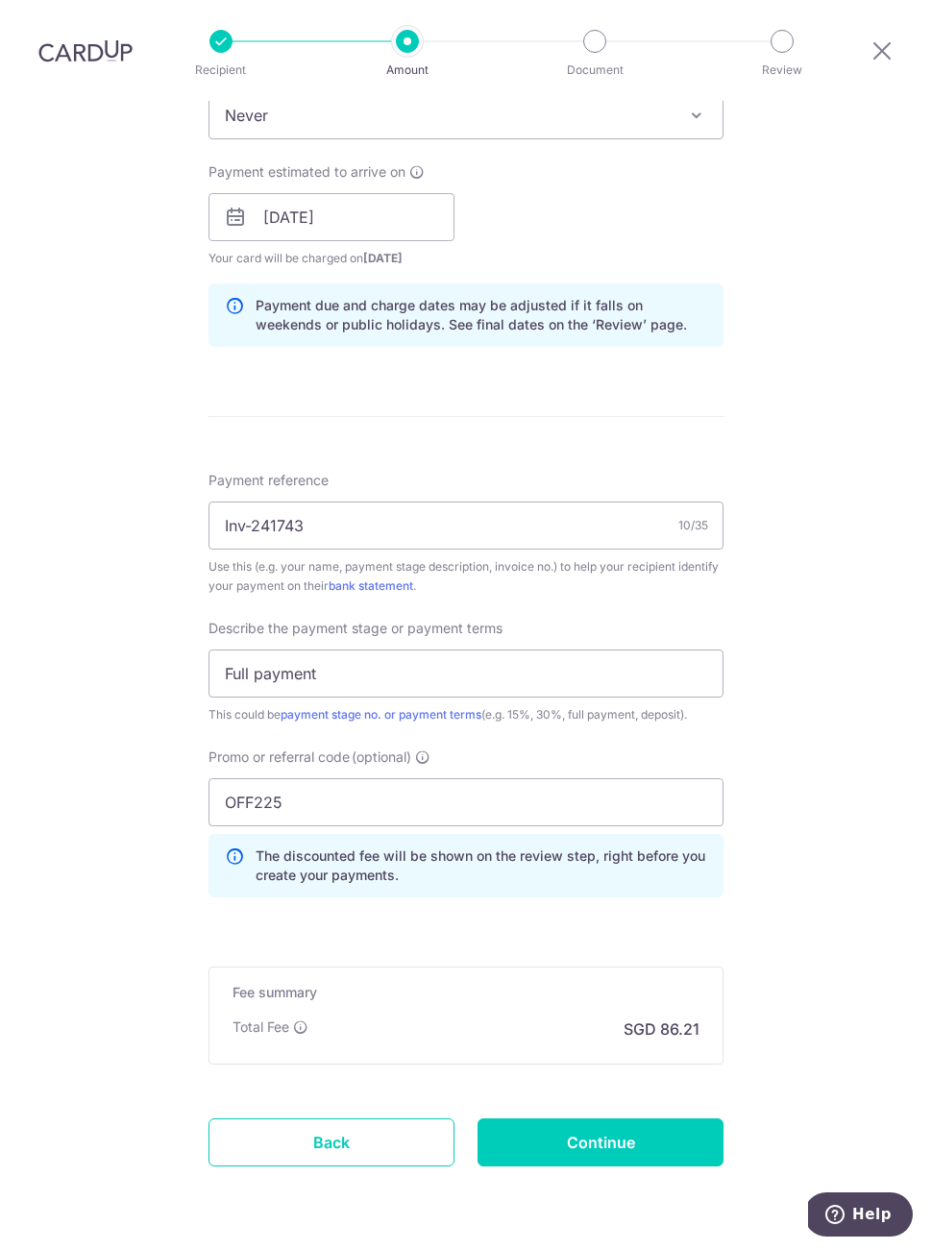
scroll to position [830, 0]
click at [619, 1119] on input "Continue" at bounding box center [600, 1143] width 246 height 48
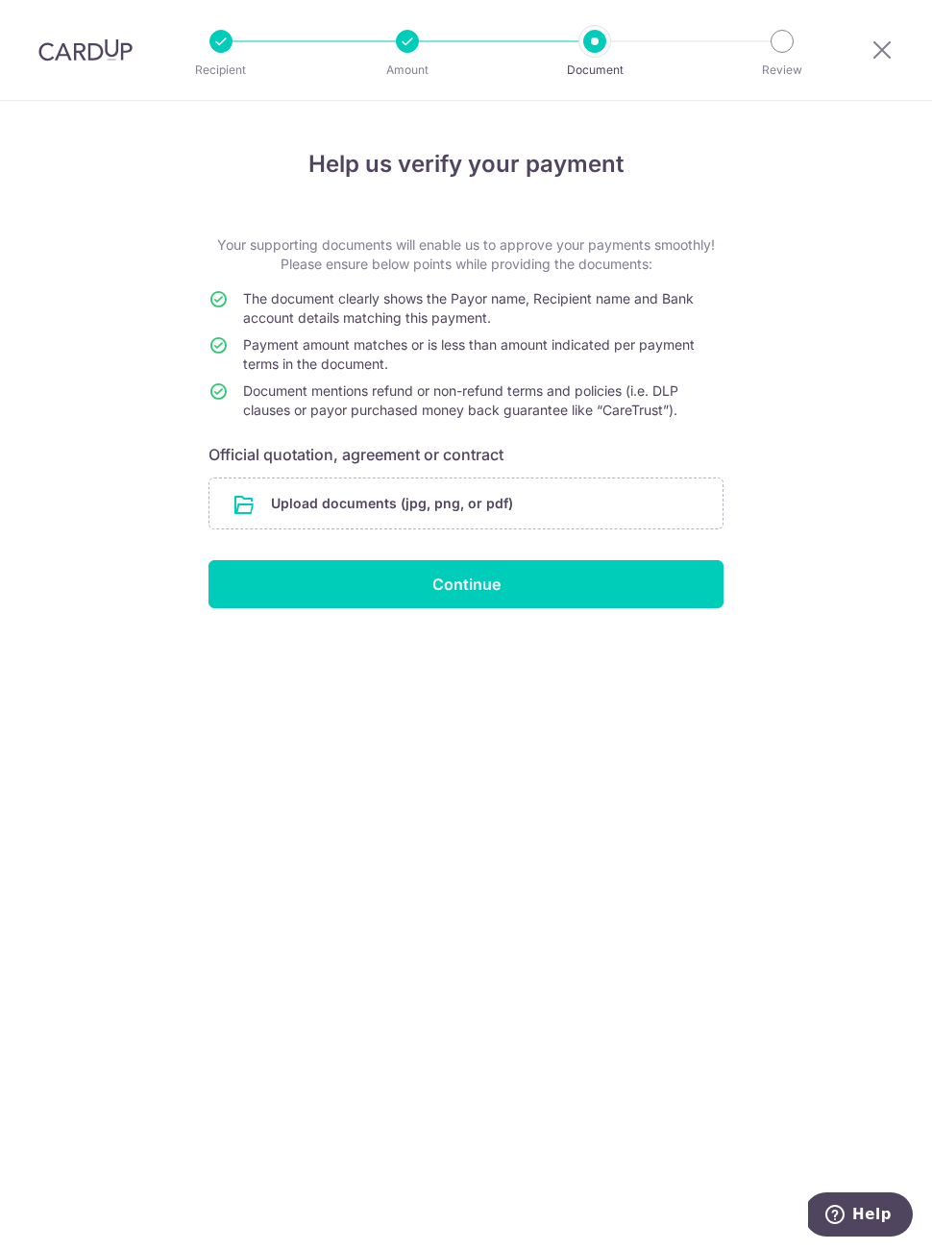
click at [461, 500] on input "file" at bounding box center [465, 503] width 513 height 50
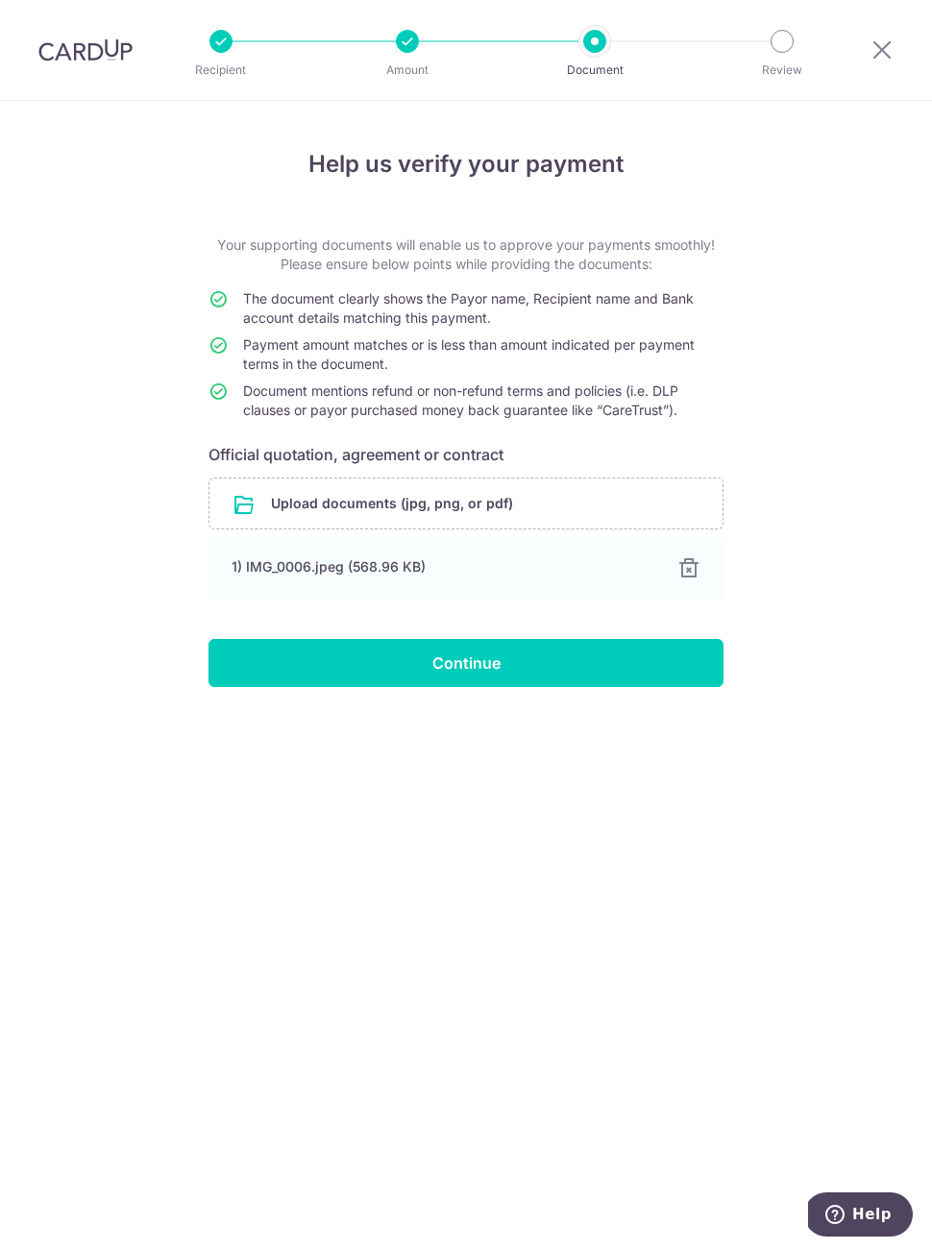
click at [435, 500] on input "file" at bounding box center [465, 503] width 513 height 50
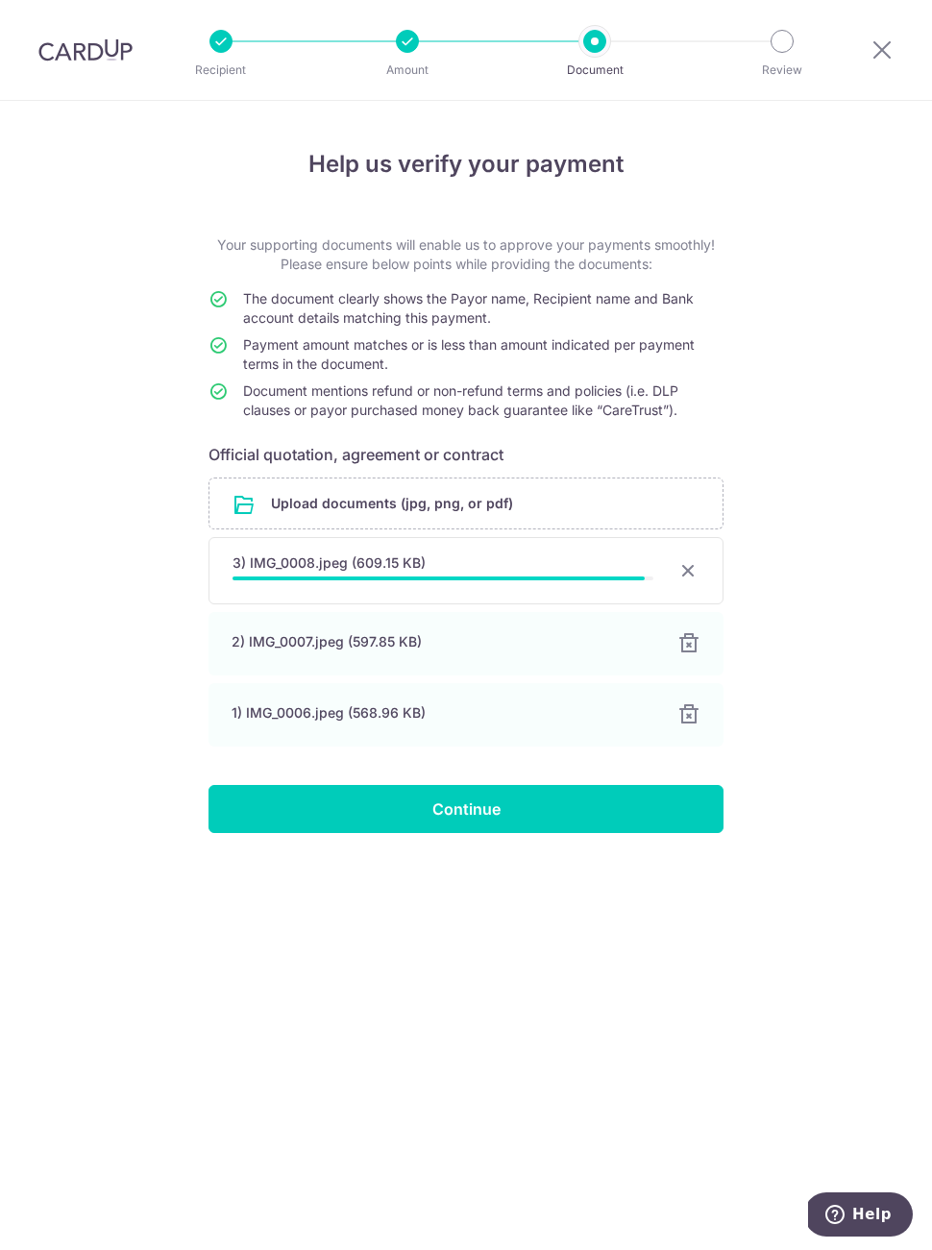
click at [695, 573] on div at bounding box center [687, 570] width 23 height 23
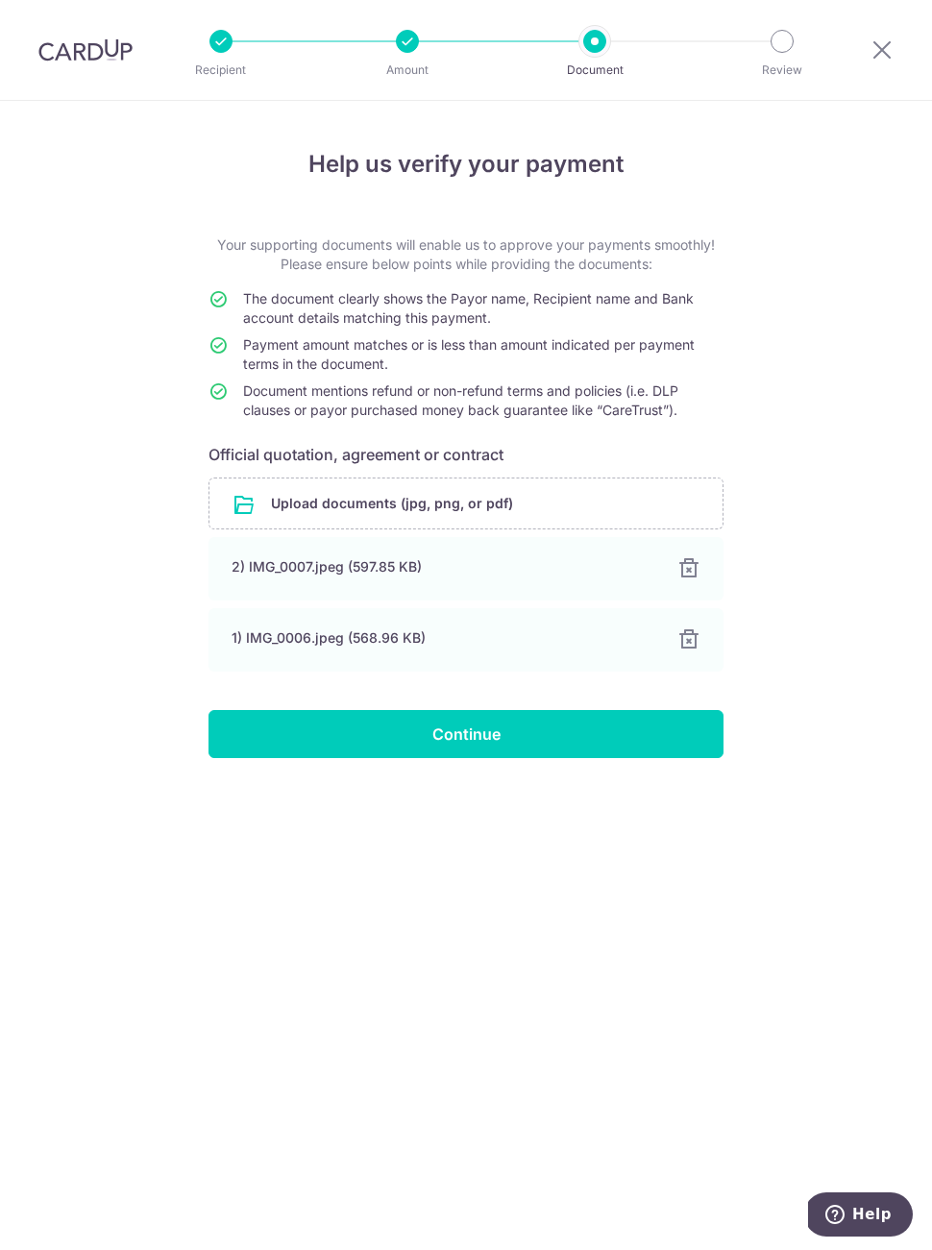
click at [695, 572] on div at bounding box center [688, 568] width 23 height 23
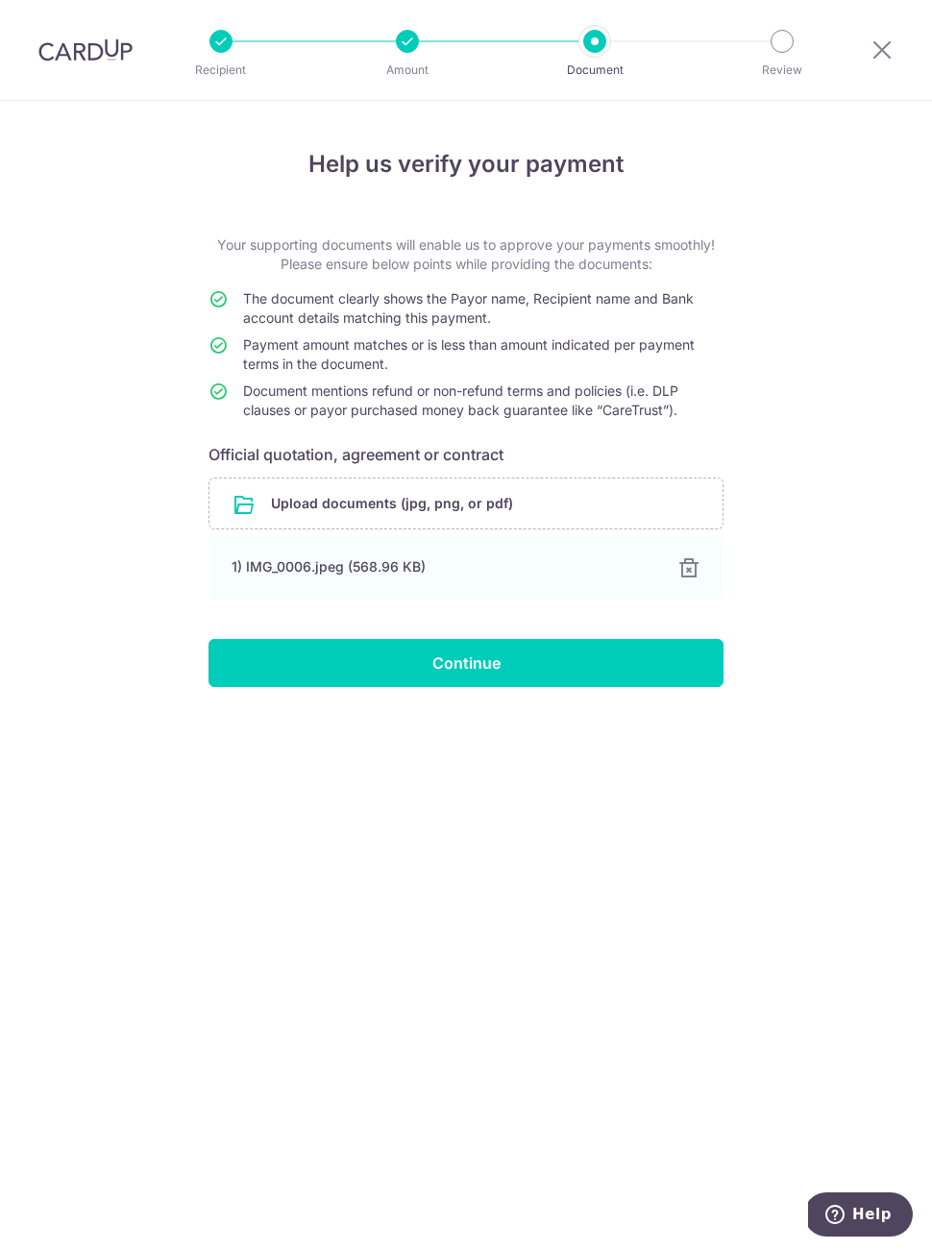
click at [695, 573] on div at bounding box center [688, 568] width 23 height 23
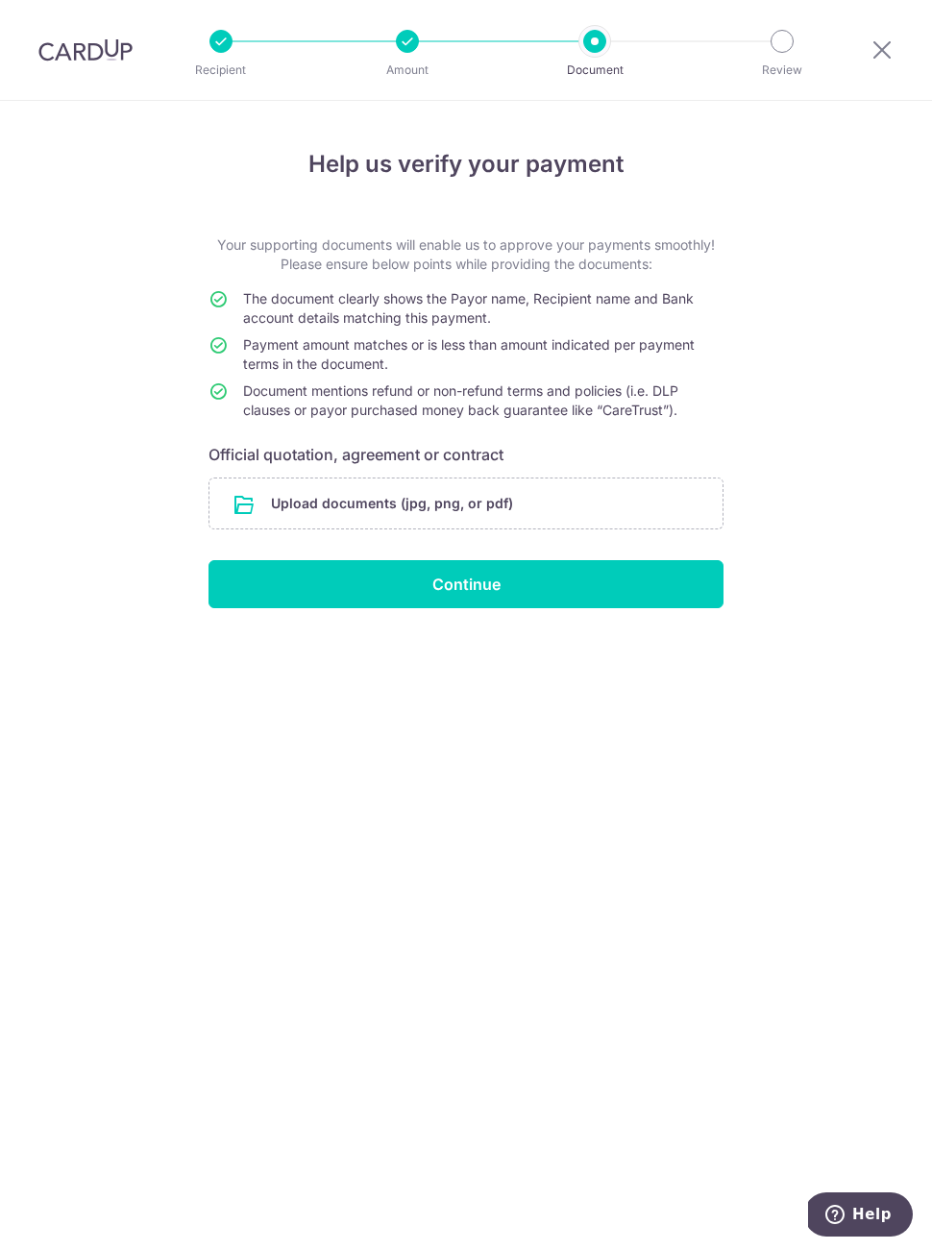
click at [385, 502] on input "file" at bounding box center [465, 503] width 513 height 50
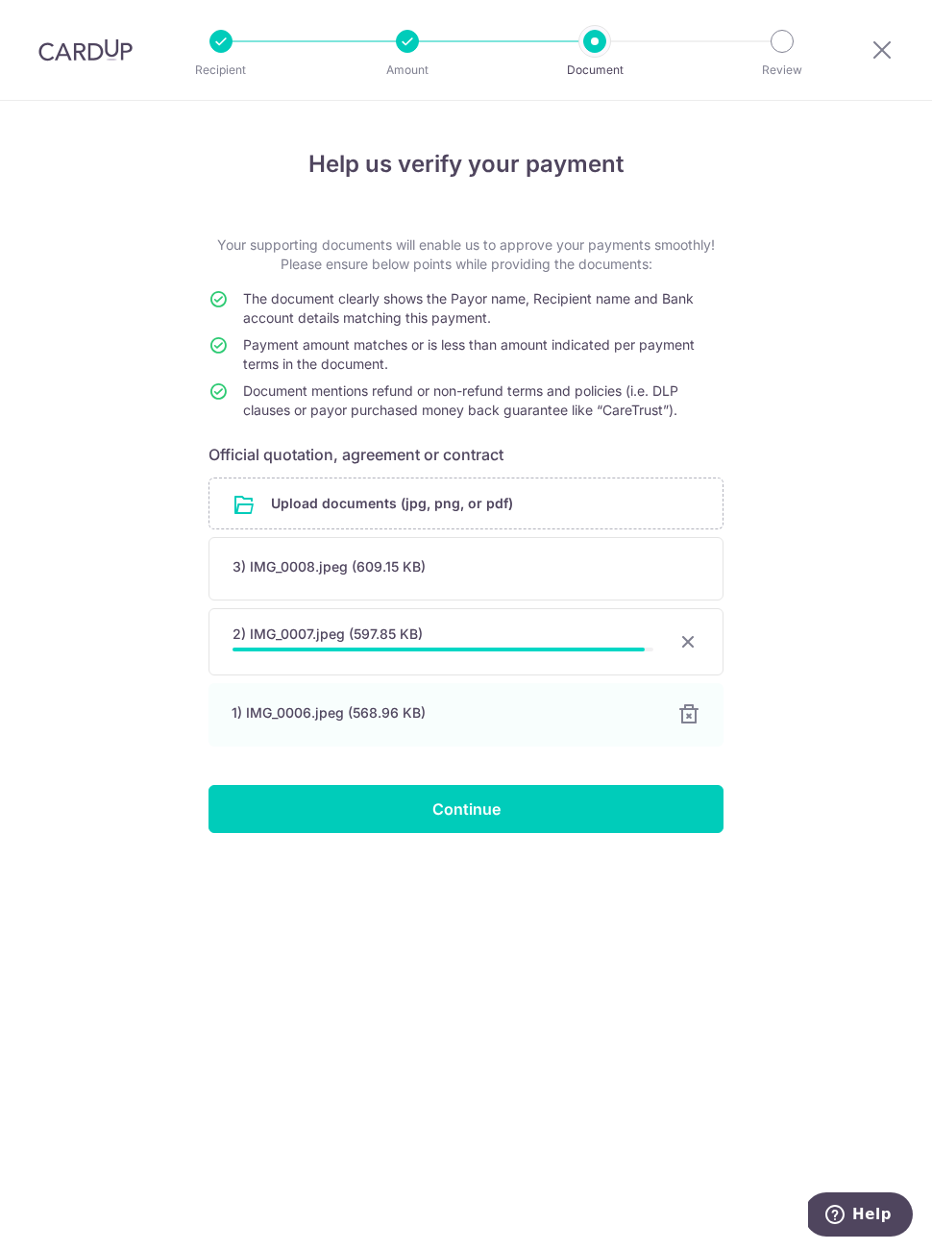
click at [457, 814] on input "Continue" at bounding box center [465, 809] width 515 height 48
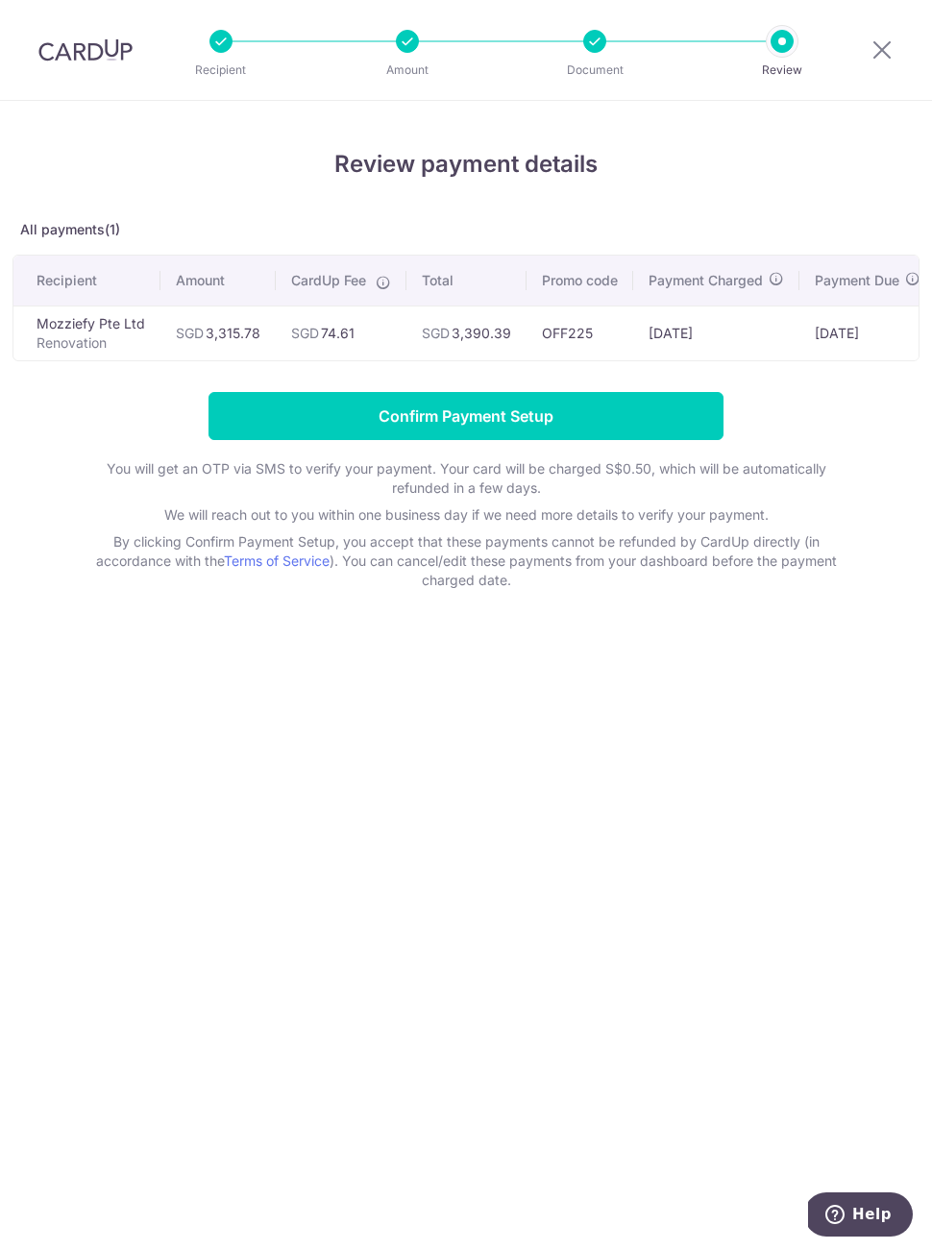
click at [510, 415] on input "Confirm Payment Setup" at bounding box center [465, 416] width 515 height 48
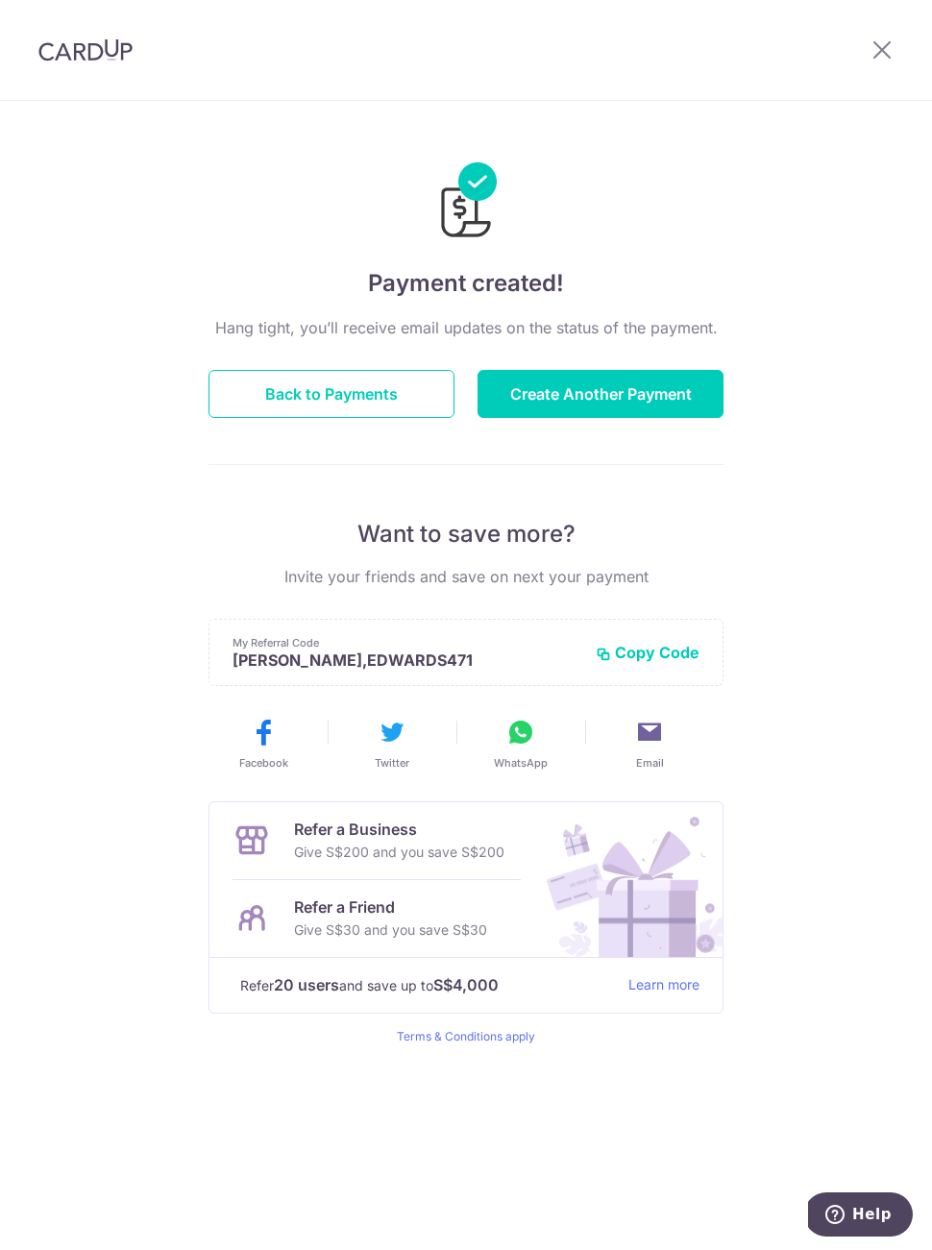
click at [323, 382] on button "Back to Payments" at bounding box center [331, 394] width 246 height 48
click at [335, 400] on button "Back to Payments" at bounding box center [331, 394] width 246 height 48
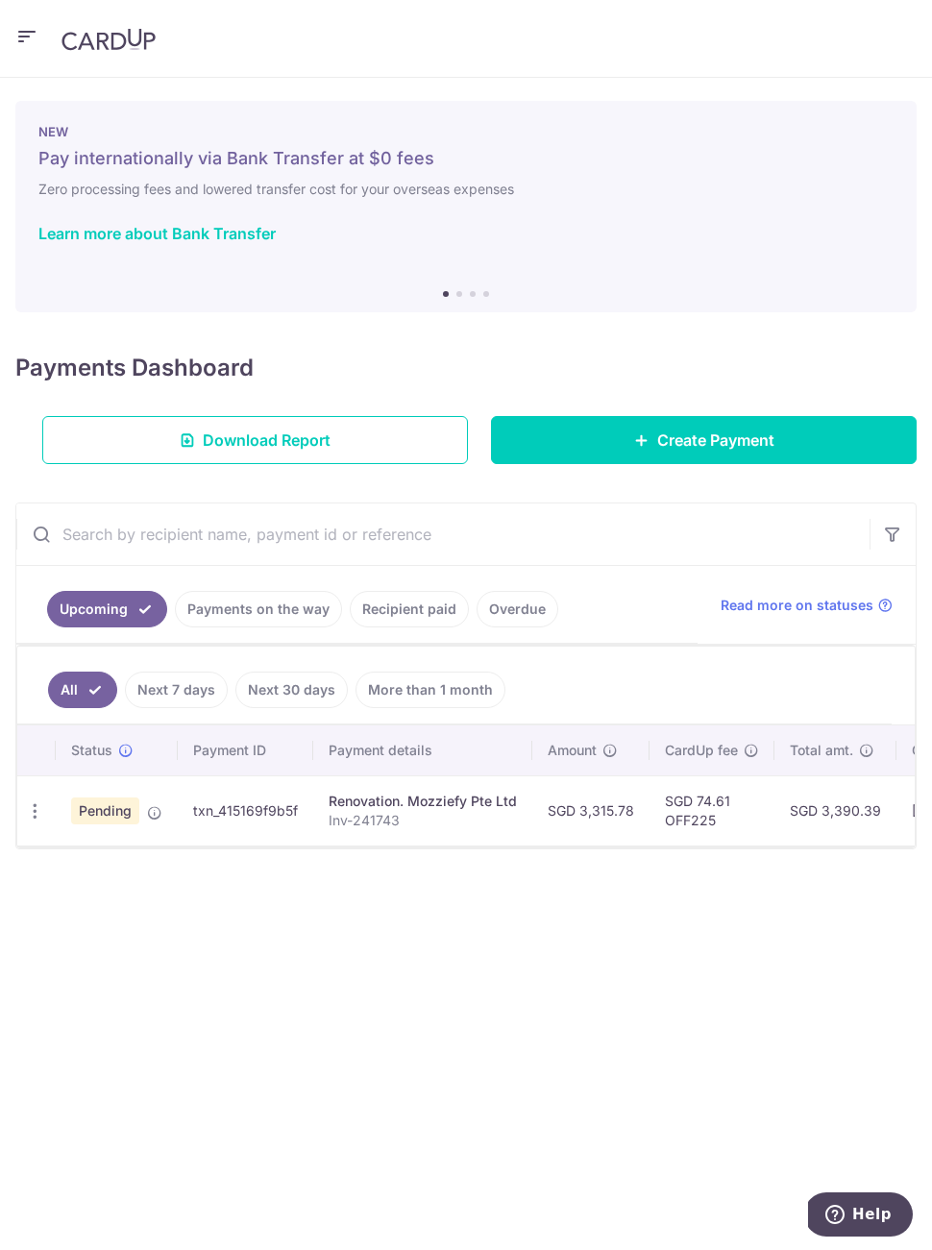
click at [420, 616] on link "Recipient paid" at bounding box center [409, 609] width 119 height 37
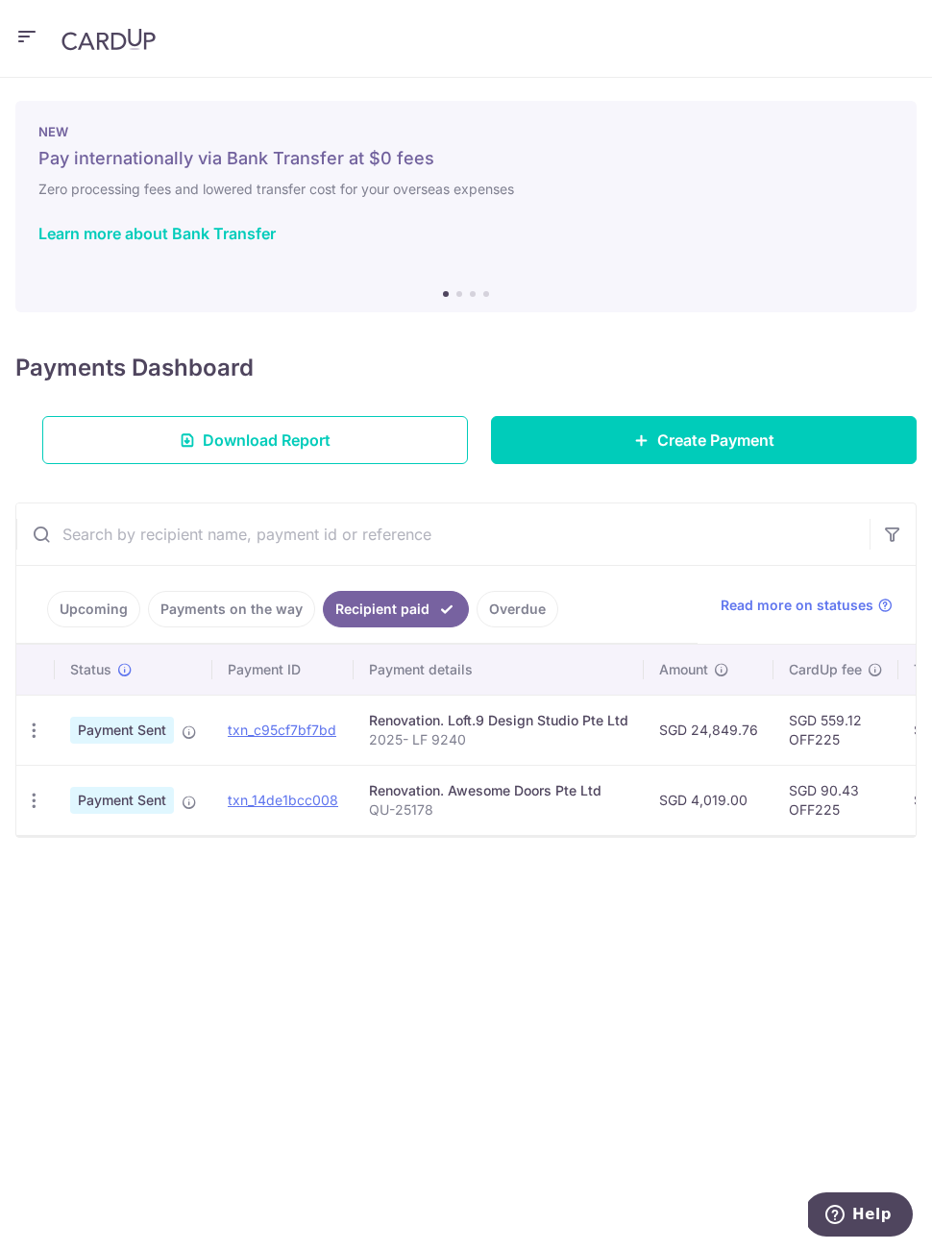
click at [277, 596] on link "Payments on the way" at bounding box center [231, 609] width 167 height 37
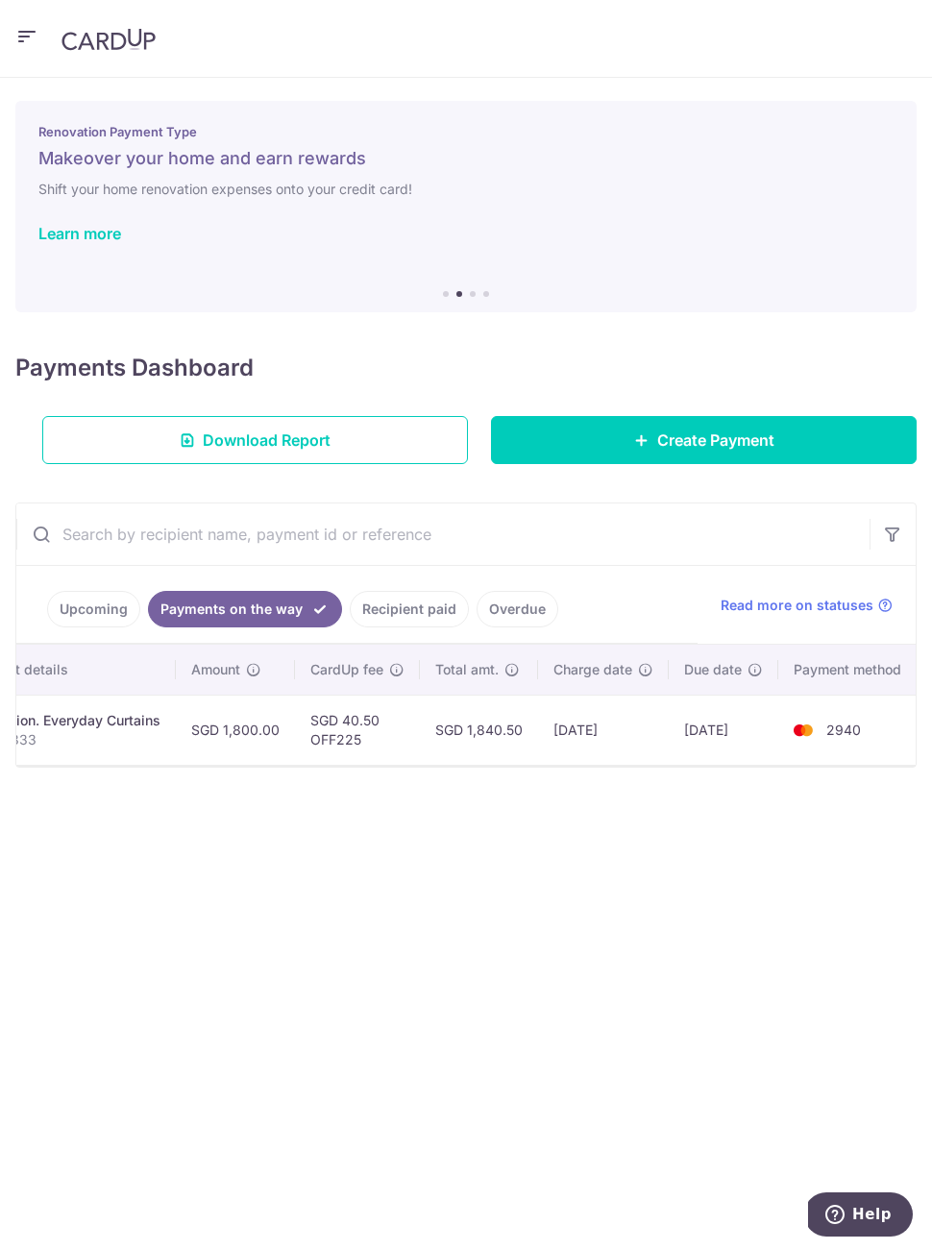
scroll to position [0, 430]
click at [108, 605] on link "Upcoming" at bounding box center [93, 609] width 93 height 37
